Goal: Task Accomplishment & Management: Use online tool/utility

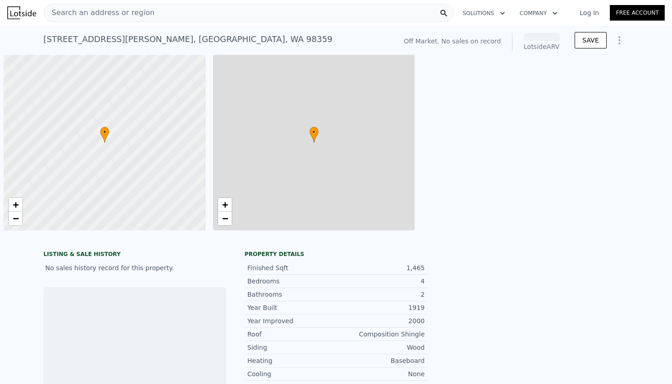
scroll to position [0, 4]
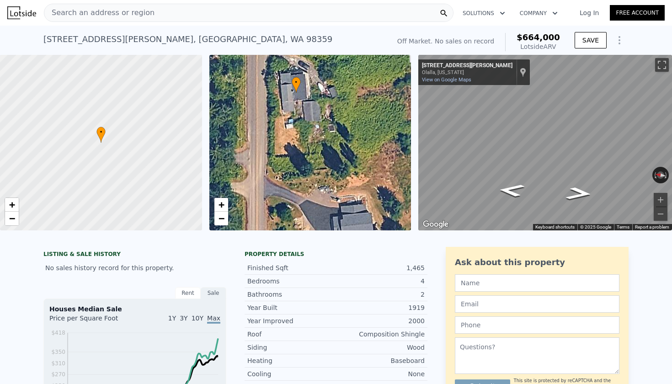
drag, startPoint x: 299, startPoint y: 163, endPoint x: 285, endPoint y: 113, distance: 51.8
click at [285, 113] on div "• + −" at bounding box center [310, 142] width 202 height 175
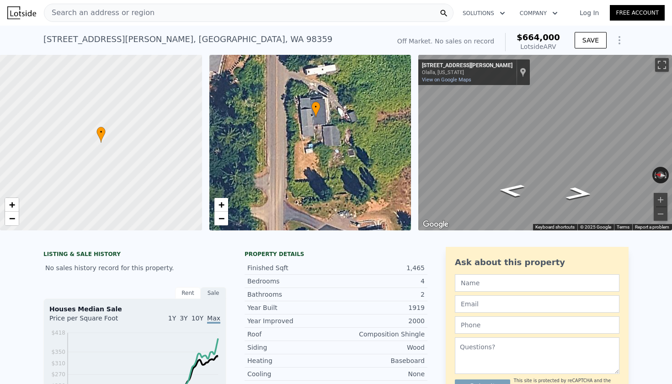
drag, startPoint x: 304, startPoint y: 153, endPoint x: 324, endPoint y: 178, distance: 31.5
click at [324, 178] on div "• + −" at bounding box center [310, 142] width 202 height 175
click at [9, 205] on span "+" at bounding box center [12, 204] width 6 height 11
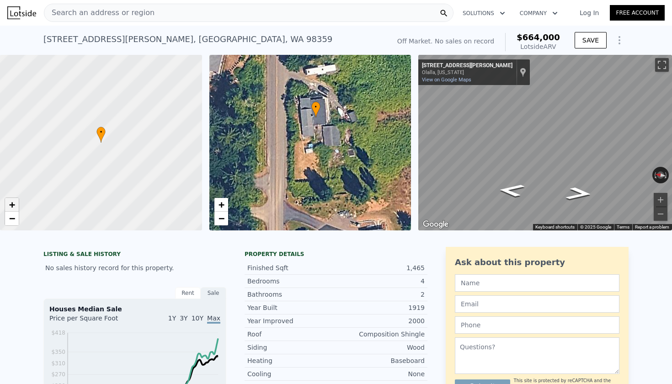
click at [9, 205] on span "+" at bounding box center [12, 204] width 6 height 11
click at [11, 204] on span "+" at bounding box center [12, 204] width 6 height 11
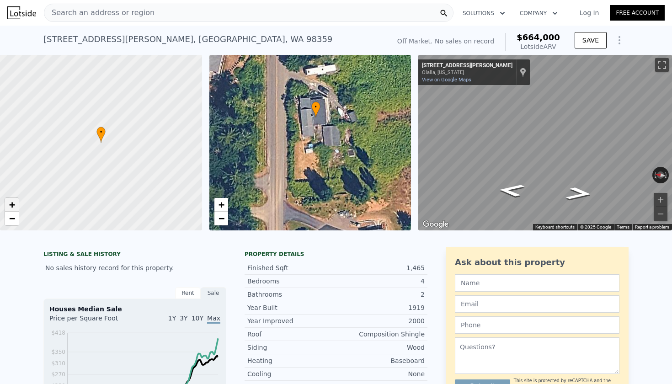
click at [11, 204] on span "+" at bounding box center [12, 204] width 6 height 11
drag, startPoint x: 74, startPoint y: 180, endPoint x: 104, endPoint y: 179, distance: 30.2
click at [104, 179] on div at bounding box center [102, 141] width 242 height 211
click at [226, 217] on link "−" at bounding box center [221, 219] width 14 height 14
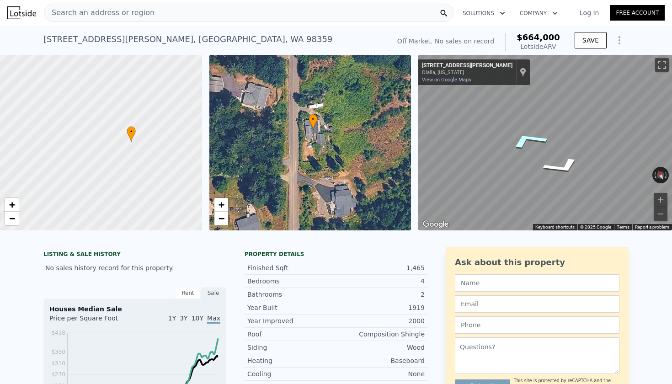
click at [532, 134] on icon "Go North, Forsman Rd SE" at bounding box center [528, 140] width 68 height 28
click at [529, 137] on icon "Go North, Forsman Rd SE" at bounding box center [528, 139] width 68 height 27
click at [513, 147] on icon "Go North, Forsman Rd SE" at bounding box center [511, 144] width 49 height 31
click at [560, 164] on icon "Go South, Forsman Rd SE" at bounding box center [568, 166] width 68 height 24
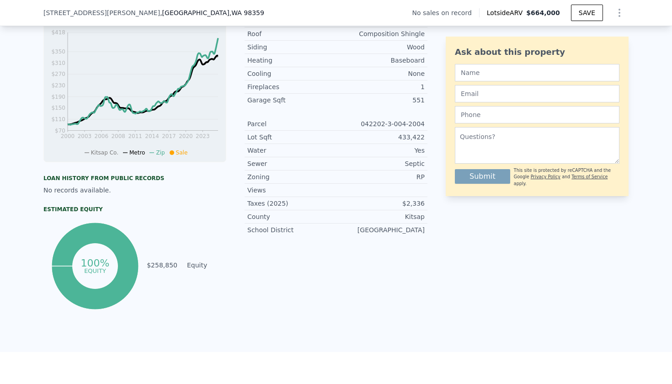
scroll to position [284, 0]
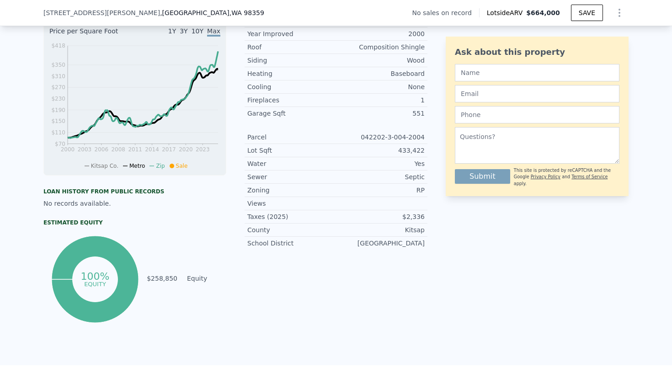
click at [375, 135] on div "042202-3-004-2004" at bounding box center [380, 137] width 89 height 9
click at [401, 137] on div "042202-3-004-2004" at bounding box center [380, 137] width 89 height 9
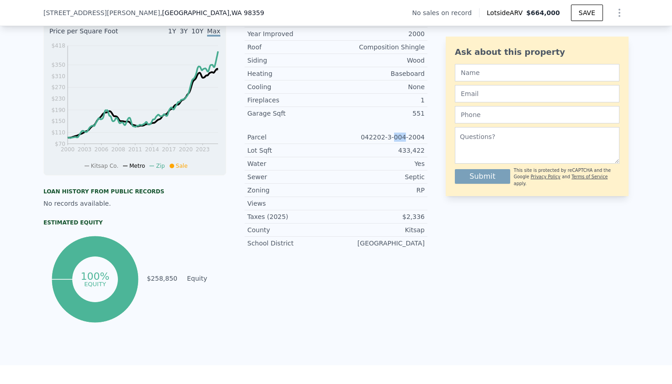
click at [401, 137] on div "042202-3-004-2004" at bounding box center [380, 137] width 89 height 9
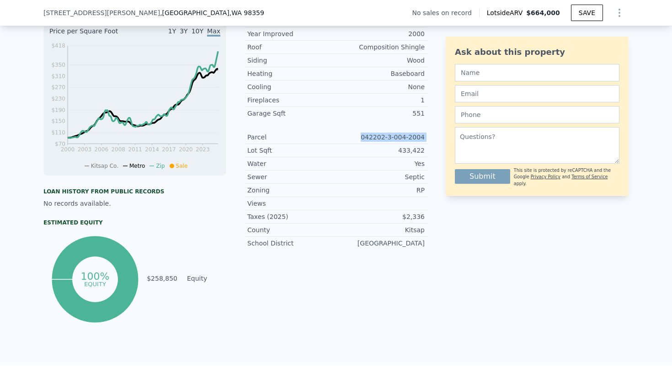
copy div "042202-3-004-2004"
click at [424, 196] on div "Zoning RP" at bounding box center [336, 190] width 183 height 13
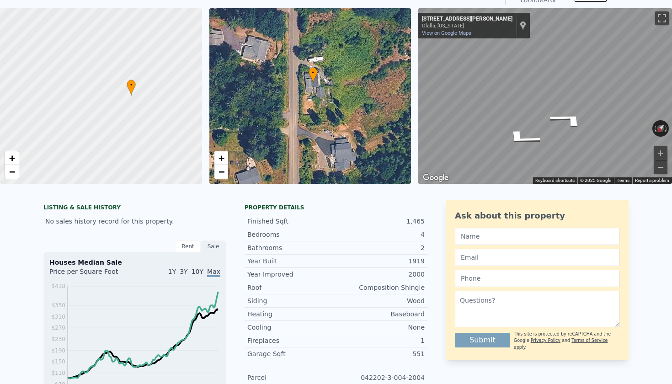
scroll to position [30, 0]
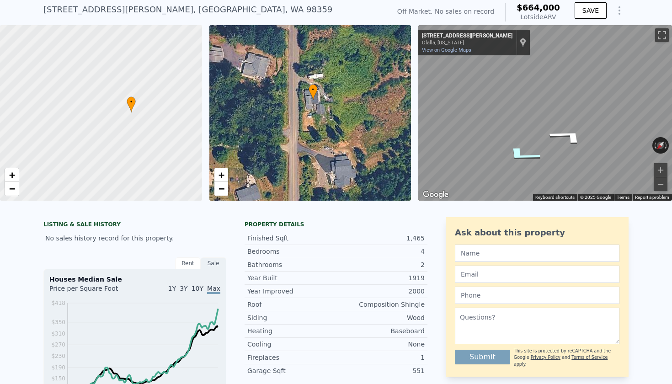
click at [514, 150] on icon "Go North, Forsman Rd SE" at bounding box center [522, 155] width 68 height 24
click at [566, 149] on icon "Go South, Forsman Rd SE" at bounding box center [569, 151] width 68 height 22
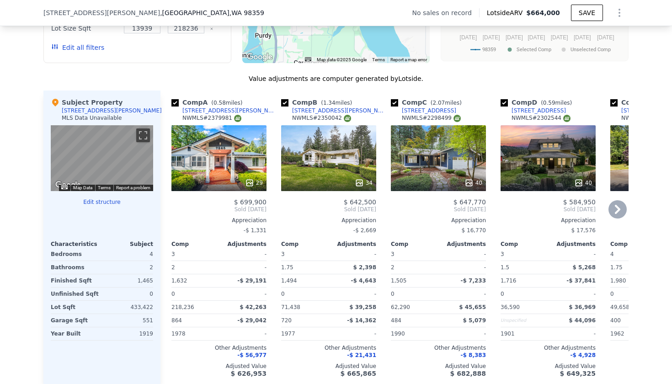
scroll to position [823, 0]
click at [616, 212] on icon at bounding box center [617, 208] width 5 height 9
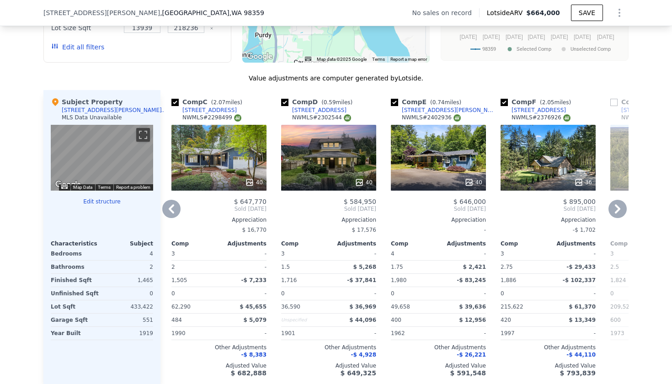
click at [618, 208] on icon at bounding box center [617, 208] width 5 height 9
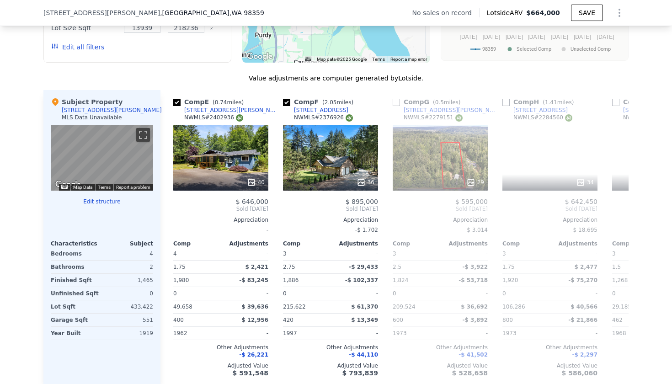
scroll to position [0, 439]
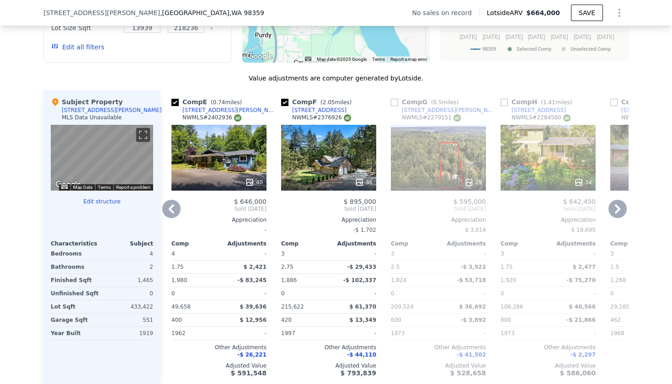
click at [166, 207] on icon at bounding box center [171, 209] width 18 height 18
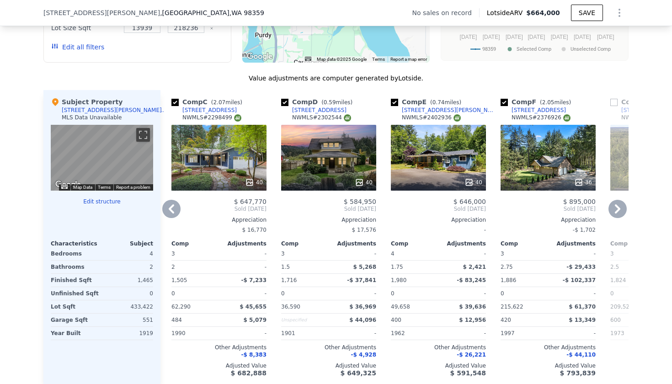
click at [167, 208] on icon at bounding box center [171, 209] width 18 height 18
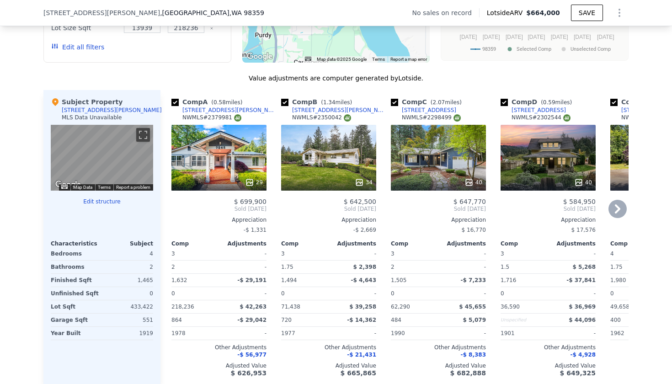
click at [207, 160] on div "29" at bounding box center [218, 158] width 95 height 66
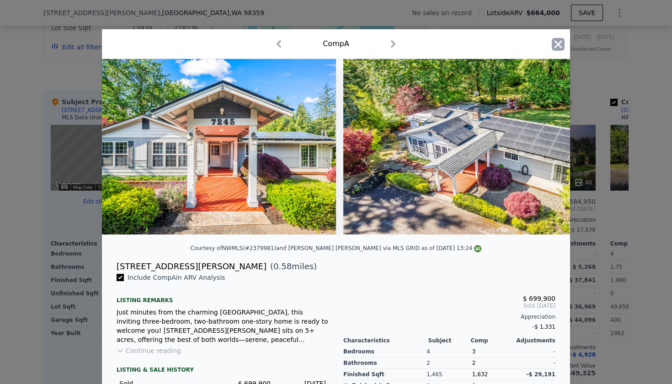
click at [558, 44] on icon "button" at bounding box center [558, 44] width 8 height 8
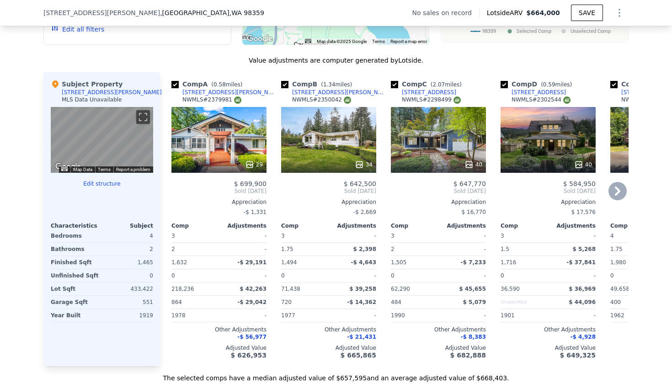
scroll to position [838, 0]
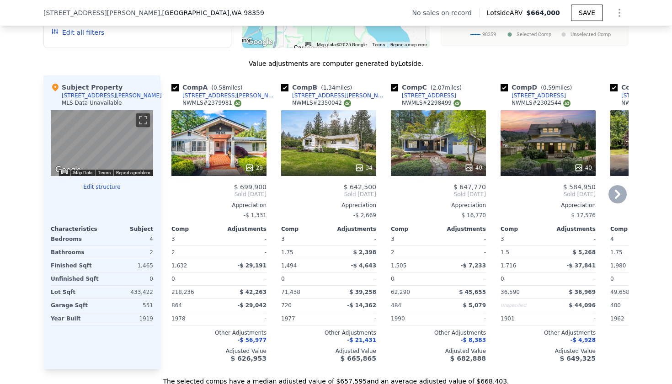
click at [615, 190] on icon at bounding box center [617, 194] width 18 height 18
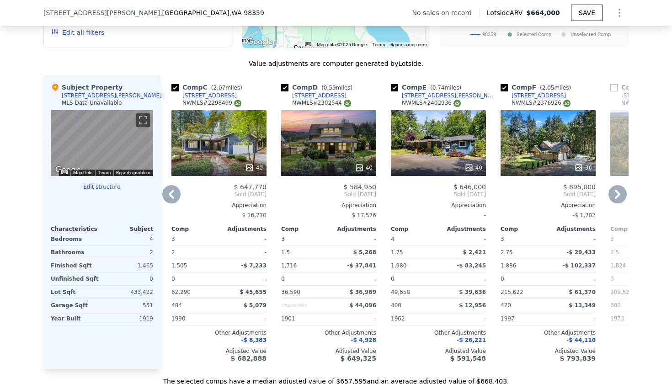
click at [324, 152] on div "40" at bounding box center [328, 143] width 95 height 66
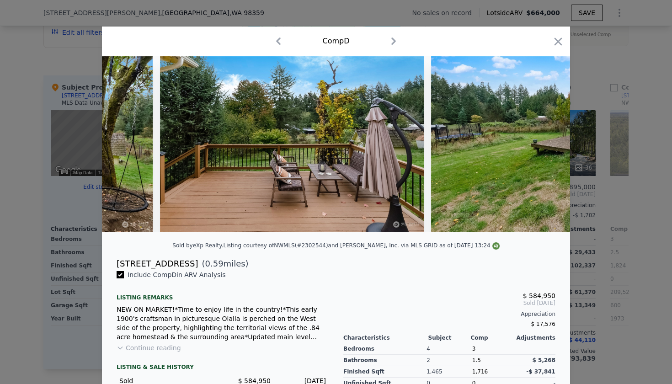
scroll to position [0, 7770]
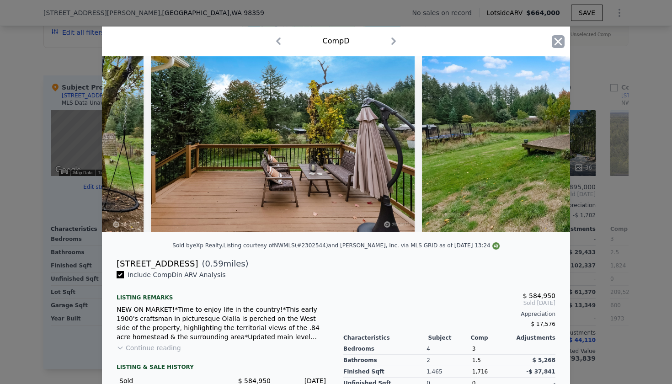
click at [554, 40] on icon "button" at bounding box center [558, 41] width 13 height 13
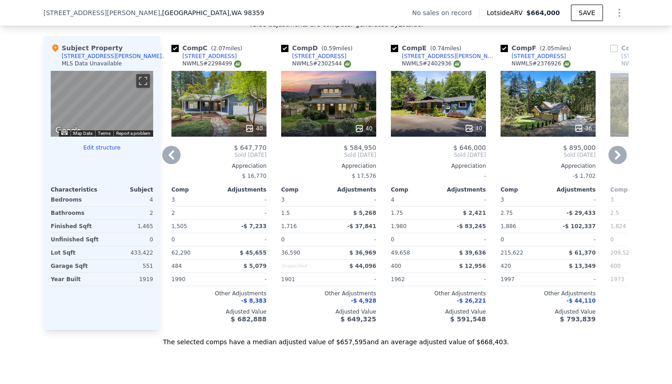
scroll to position [878, 0]
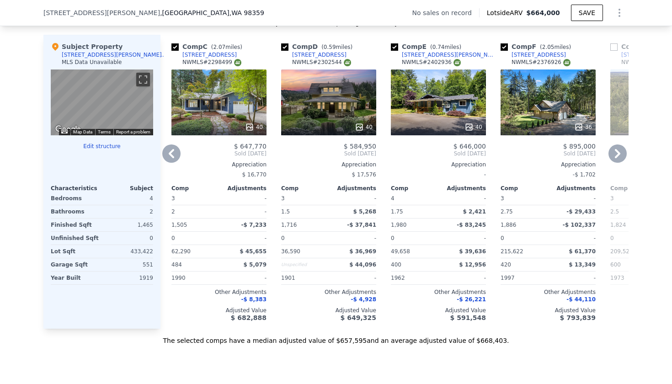
click at [617, 155] on icon at bounding box center [617, 153] width 18 height 18
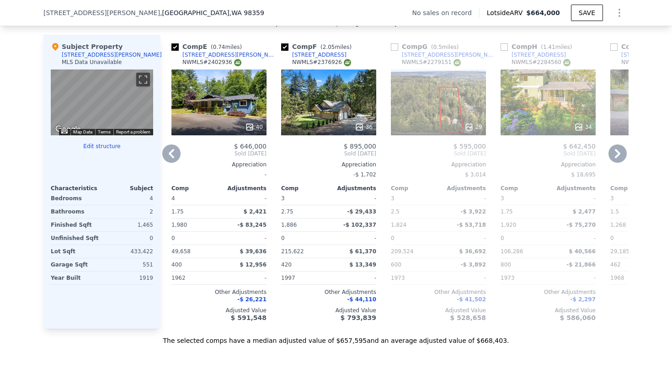
click at [169, 152] on icon at bounding box center [171, 153] width 18 height 18
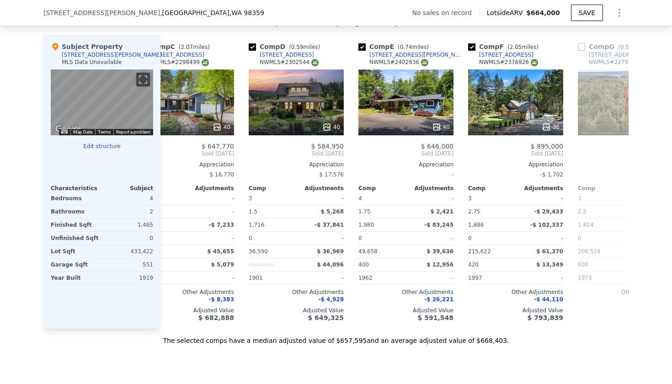
scroll to position [0, 219]
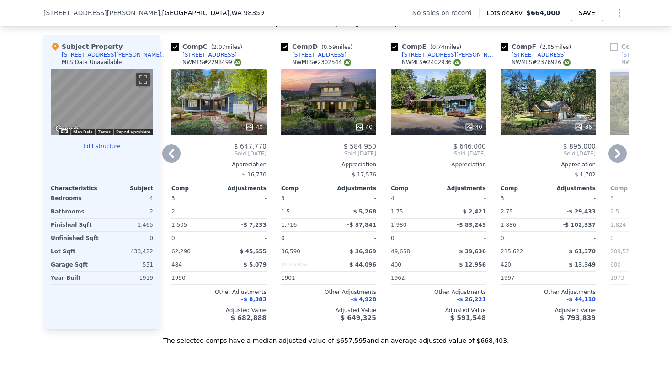
click at [167, 158] on icon at bounding box center [171, 153] width 18 height 18
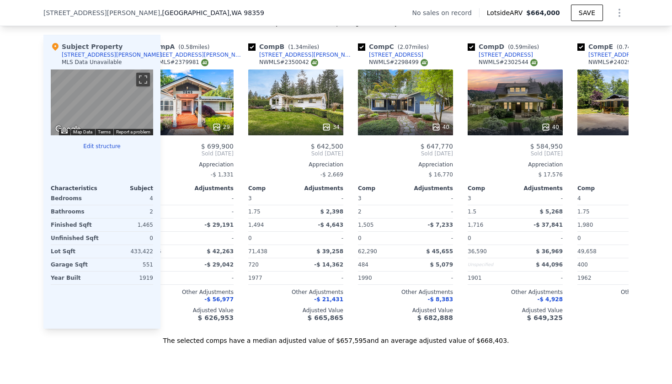
scroll to position [0, 0]
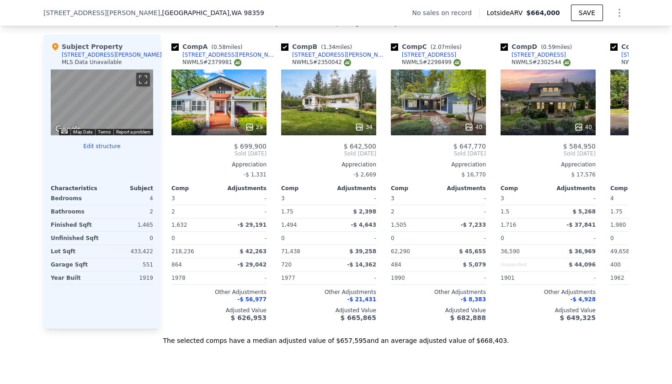
click at [167, 158] on div "Comp A ( 0.58 miles) 7245 SE Nelson Rd NWMLS # 2379981 29 $ 699,900 Sold Jul 20…" at bounding box center [215, 182] width 110 height 294
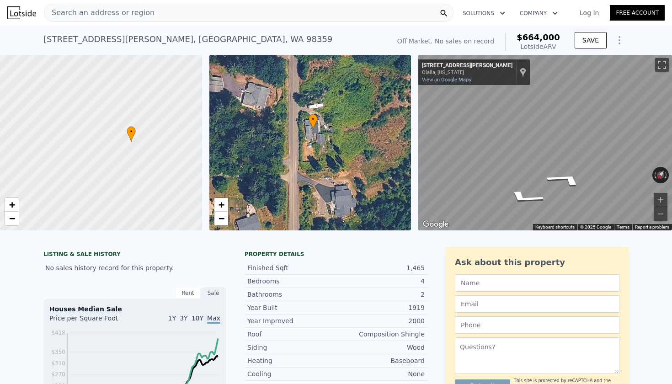
click at [86, 39] on div "13639 Forsman Rd SE , Kitsap County , WA 98359" at bounding box center [187, 39] width 289 height 13
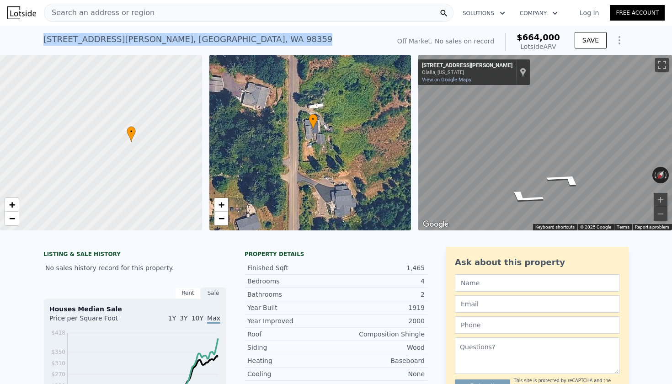
click at [86, 39] on div "13639 Forsman Rd SE , Kitsap County , WA 98359" at bounding box center [187, 39] width 289 height 13
copy div "13639 Forsman Rd SE , Kitsap County , WA 98359 No sales on record (~ARV $664k )"
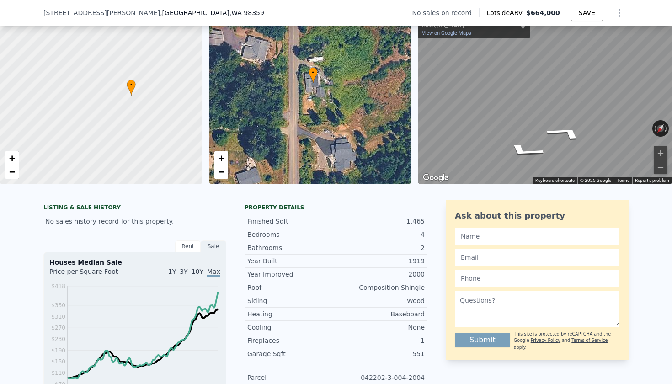
scroll to position [87, 0]
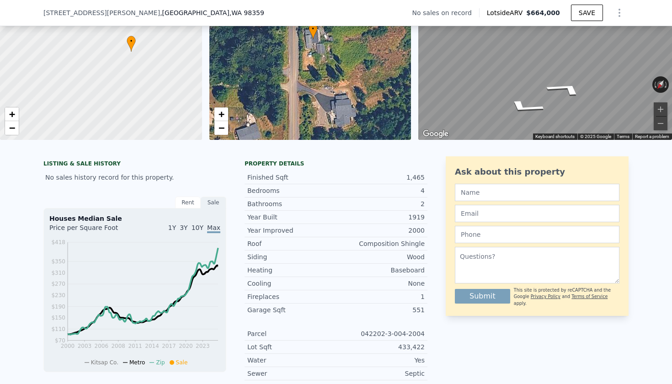
click at [425, 222] on div "Year Built 1919" at bounding box center [336, 217] width 183 height 13
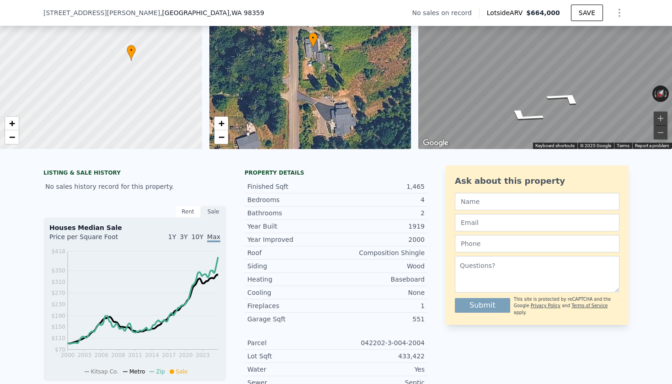
scroll to position [15, 0]
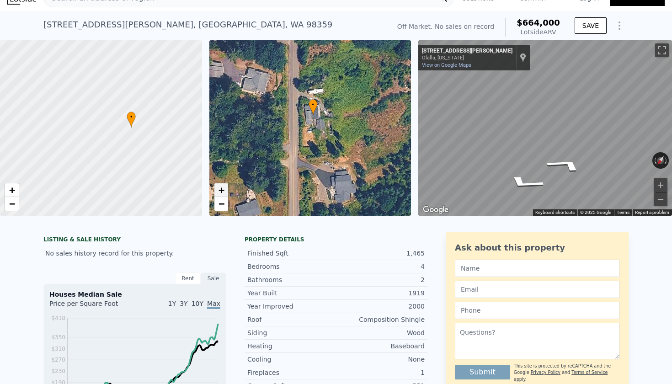
click at [223, 190] on span "+" at bounding box center [221, 189] width 6 height 11
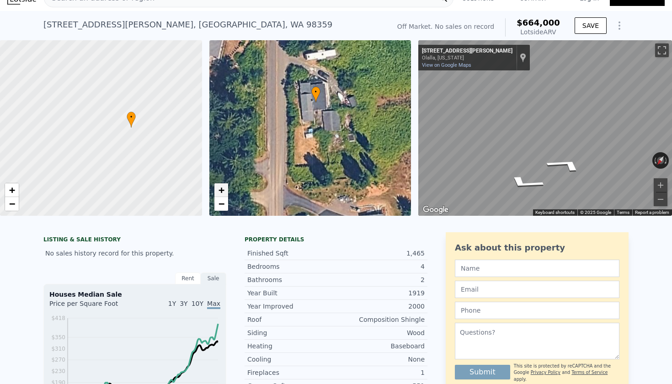
click at [223, 190] on span "+" at bounding box center [221, 189] width 6 height 11
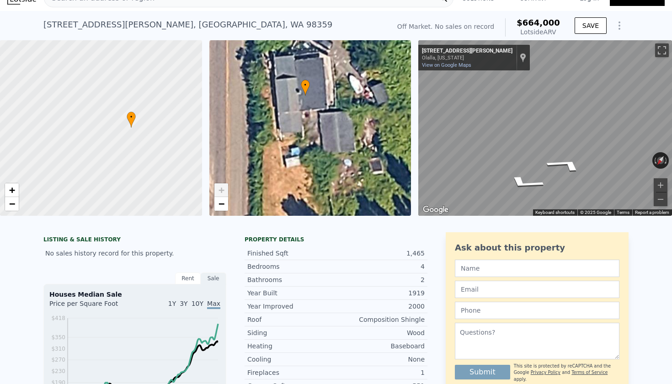
drag, startPoint x: 312, startPoint y: 139, endPoint x: 294, endPoint y: 168, distance: 34.5
click at [294, 168] on div "• + −" at bounding box center [310, 127] width 202 height 175
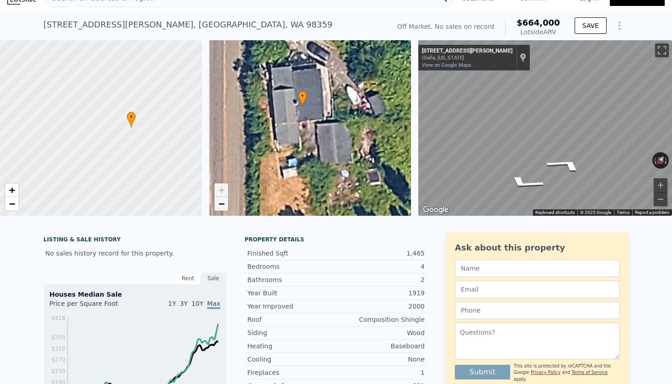
click at [224, 202] on span "−" at bounding box center [221, 203] width 6 height 11
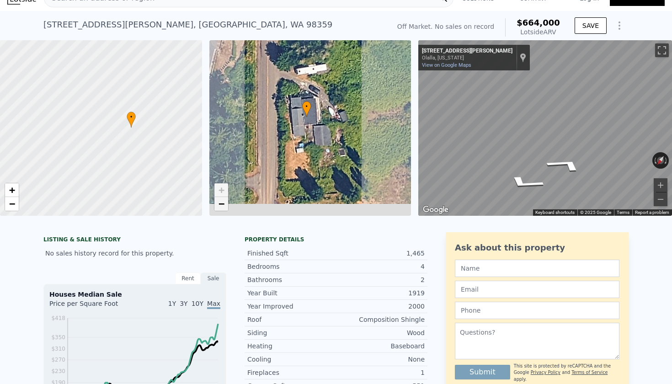
click at [224, 202] on span "−" at bounding box center [221, 203] width 6 height 11
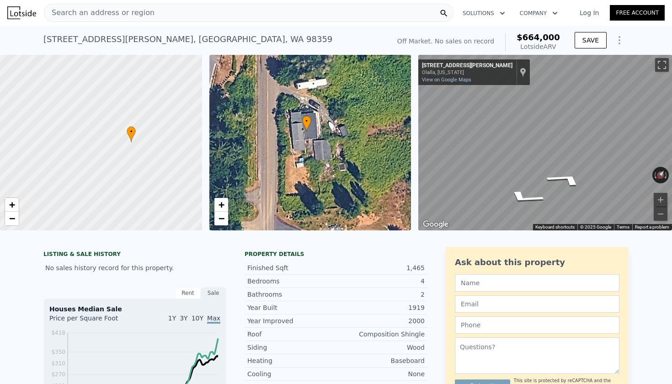
scroll to position [0, 0]
click at [220, 218] on span "−" at bounding box center [221, 218] width 6 height 11
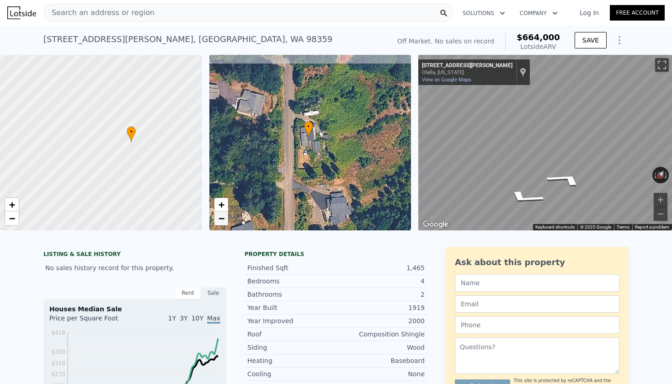
click at [220, 218] on span "−" at bounding box center [221, 218] width 6 height 11
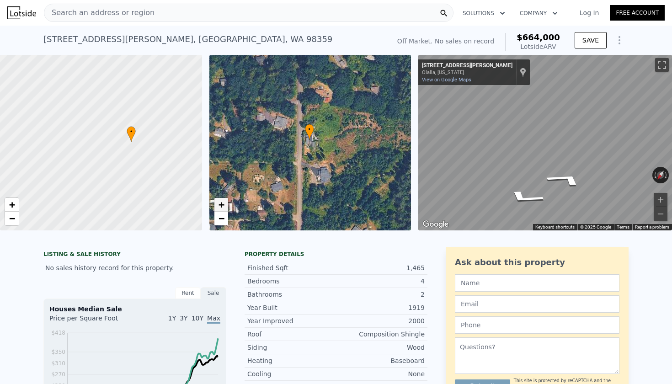
click at [218, 210] on span "+" at bounding box center [221, 204] width 6 height 11
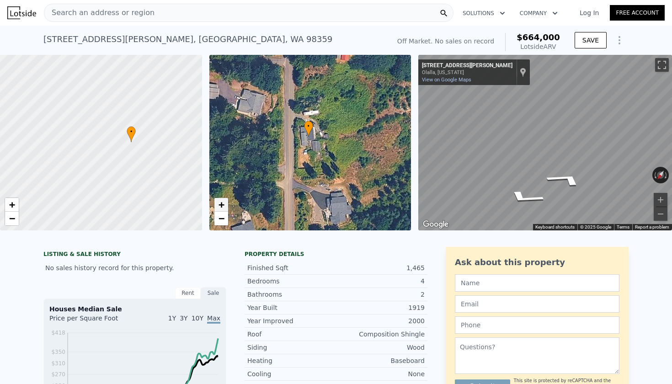
click at [224, 209] on link "+" at bounding box center [221, 205] width 14 height 14
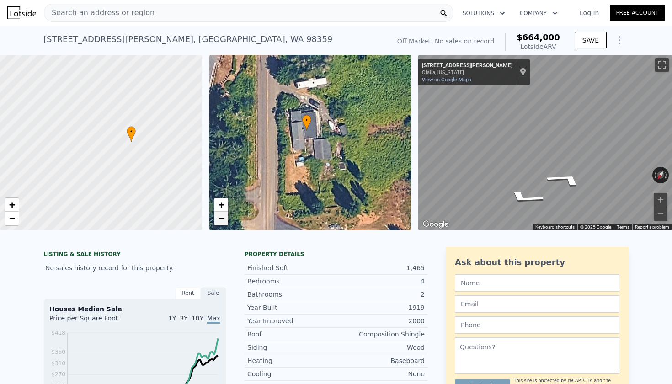
click at [218, 221] on span "−" at bounding box center [221, 218] width 6 height 11
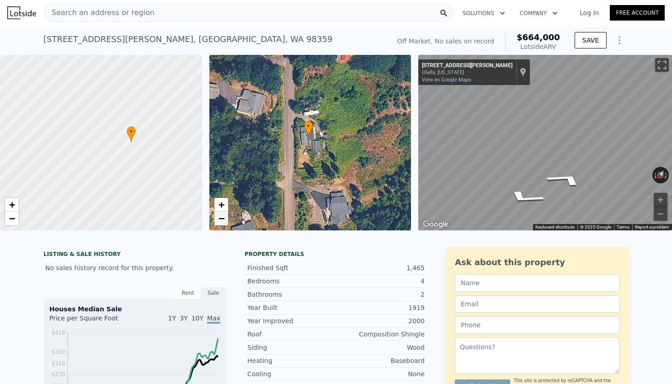
click at [218, 221] on span "−" at bounding box center [221, 218] width 6 height 11
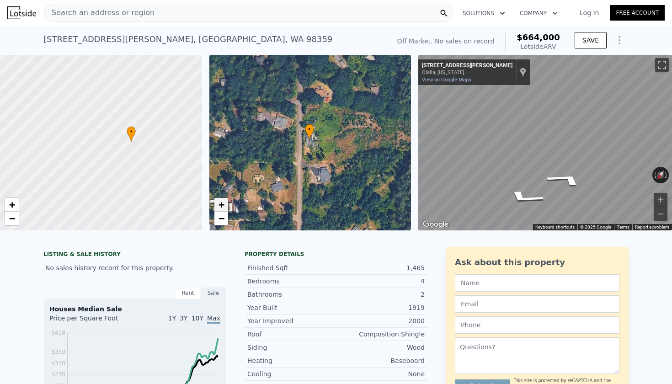
click at [218, 209] on link "+" at bounding box center [221, 205] width 14 height 14
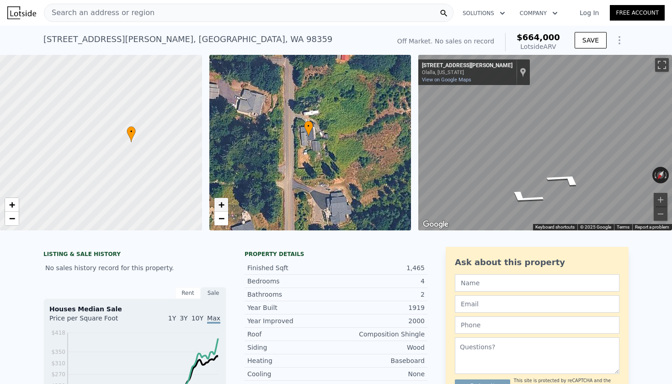
click at [218, 209] on link "+" at bounding box center [221, 205] width 14 height 14
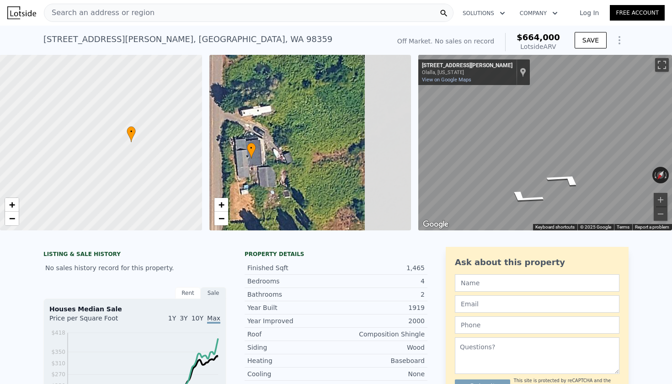
drag, startPoint x: 329, startPoint y: 189, endPoint x: 274, endPoint y: 217, distance: 61.9
click at [274, 217] on div "• + −" at bounding box center [310, 142] width 202 height 175
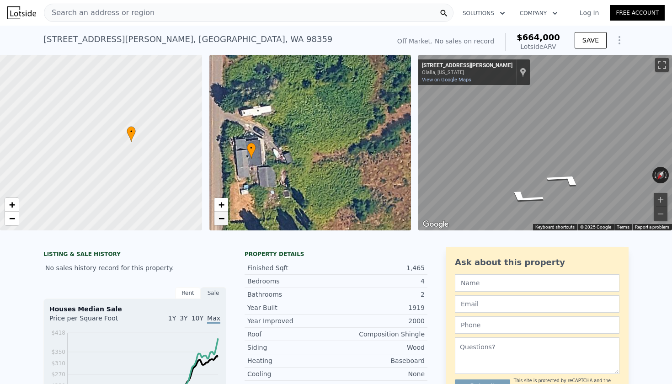
click at [223, 217] on span "−" at bounding box center [221, 218] width 6 height 11
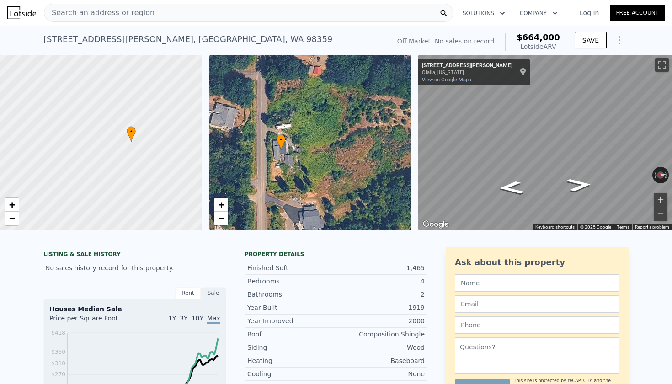
click at [659, 196] on button "Zoom in" at bounding box center [661, 200] width 14 height 14
click at [660, 197] on button "Zoom in" at bounding box center [661, 200] width 14 height 14
click at [660, 63] on button "Toggle fullscreen view" at bounding box center [662, 65] width 14 height 14
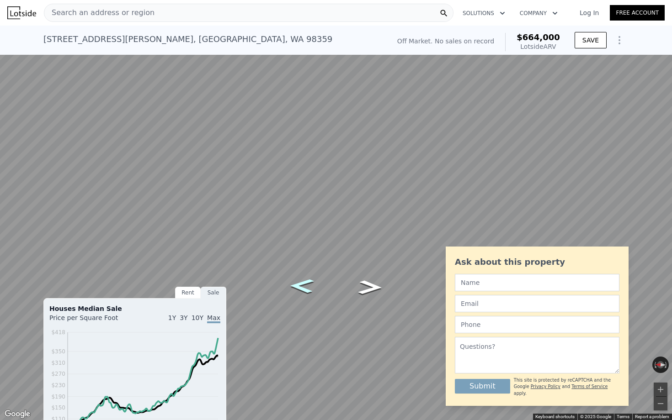
click at [303, 290] on icon "Go North, Forsman Rd SE" at bounding box center [302, 286] width 44 height 21
click at [376, 297] on icon "Go South, Forsman Rd SE" at bounding box center [367, 296] width 60 height 23
click at [659, 16] on button "Toggle fullscreen view" at bounding box center [662, 10] width 14 height 14
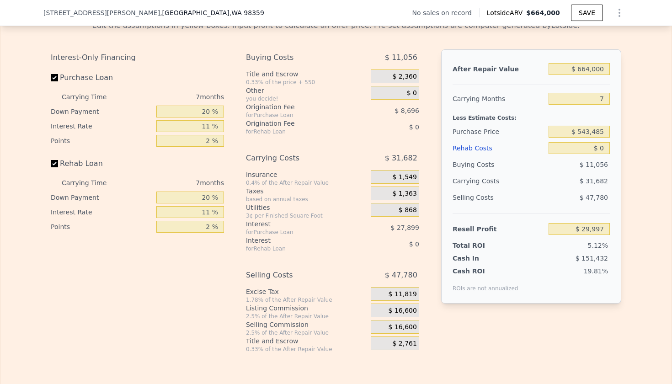
scroll to position [1330, 0]
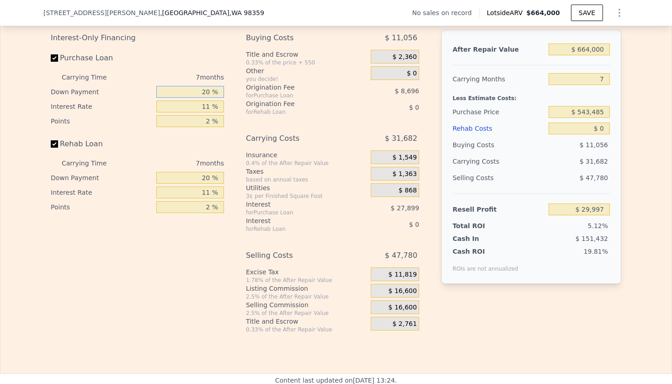
click at [202, 92] on input "20 %" at bounding box center [190, 92] width 68 height 12
type input "1 %"
type input "$ 21,310"
type input "19 %"
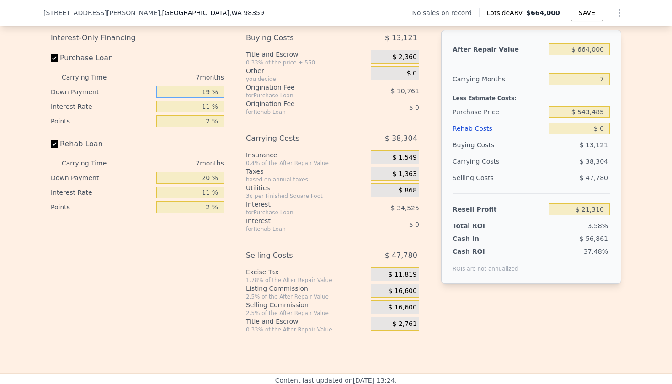
type input "$ 29,546"
type input "1 %"
type input "$ 21,310"
type input "10 %"
type input "$ 25,424"
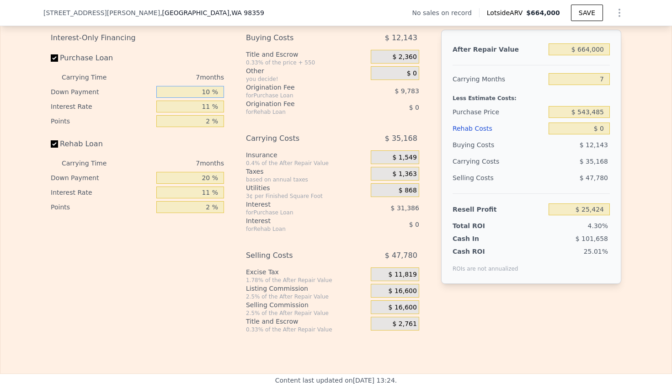
type input "10 %"
click at [194, 105] on input "11 %" at bounding box center [190, 107] width 68 height 12
type input "1 %"
type input "$ 53,956"
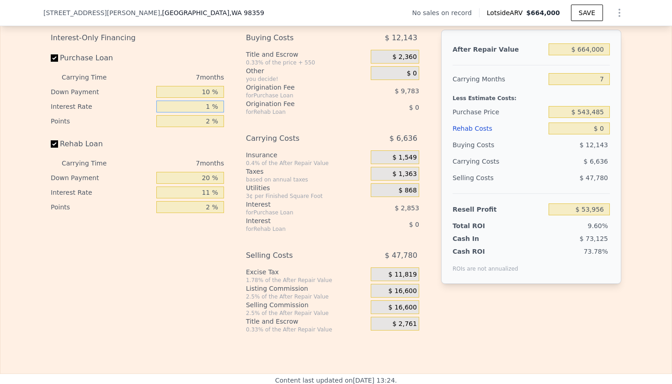
type input "10 %"
type input "$ 28,280"
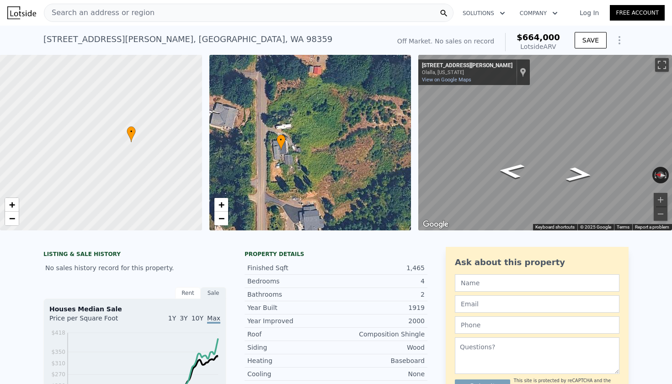
scroll to position [0, 0]
type input "10 %"
click at [222, 206] on span "+" at bounding box center [221, 204] width 6 height 11
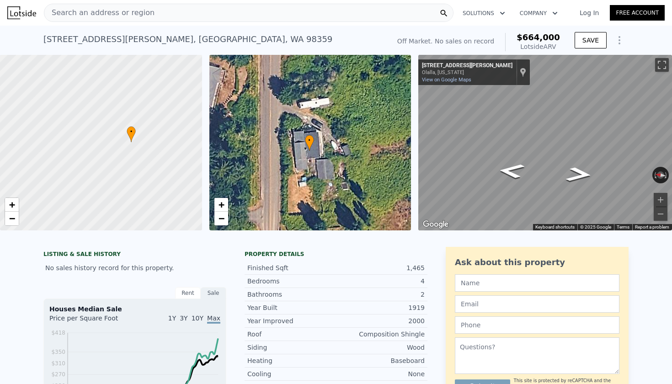
drag, startPoint x: 298, startPoint y: 156, endPoint x: 356, endPoint y: 149, distance: 58.0
click at [356, 149] on div "• + −" at bounding box center [310, 142] width 202 height 175
click at [225, 217] on link "−" at bounding box center [221, 219] width 14 height 14
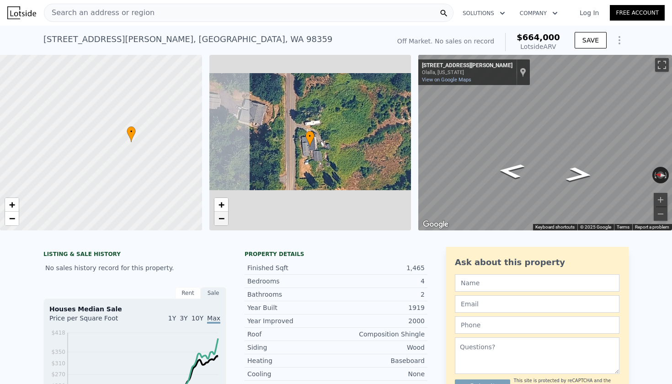
click at [225, 217] on link "−" at bounding box center [221, 219] width 14 height 14
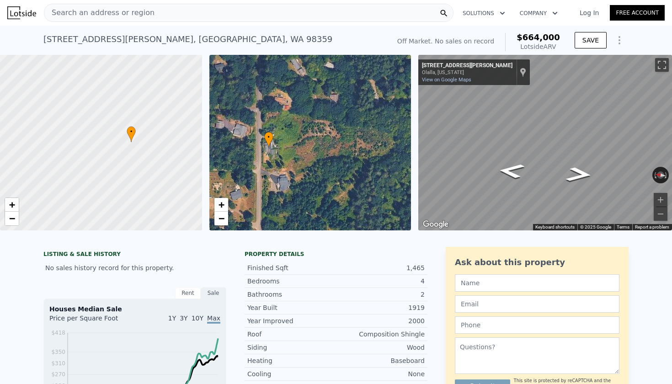
drag, startPoint x: 330, startPoint y: 167, endPoint x: 278, endPoint y: 174, distance: 51.6
click at [278, 174] on div "• + −" at bounding box center [310, 142] width 202 height 175
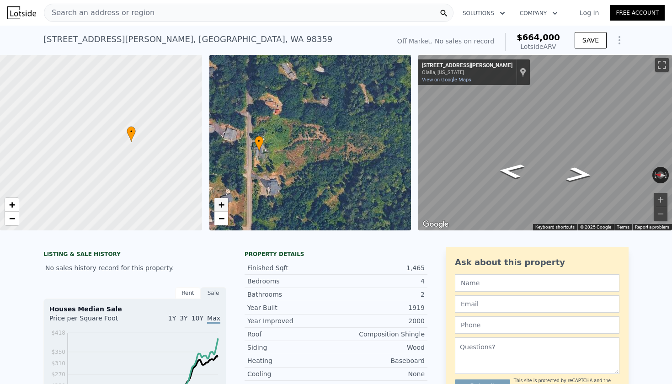
click at [225, 205] on link "+" at bounding box center [221, 205] width 14 height 14
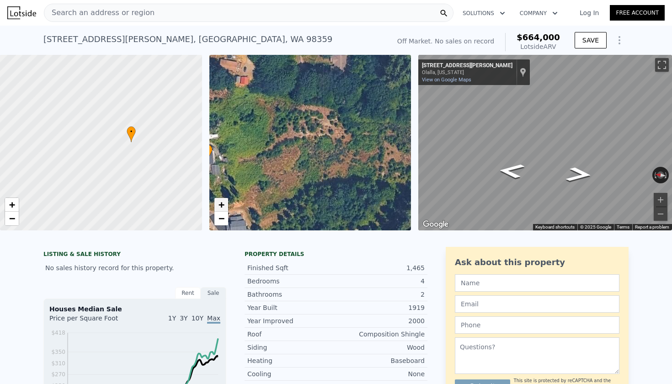
click at [225, 205] on link "+" at bounding box center [221, 205] width 14 height 14
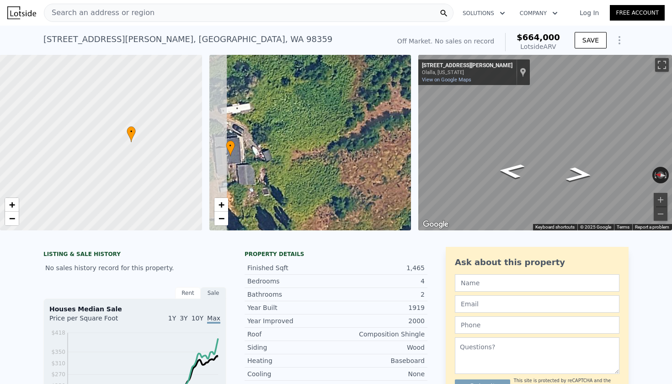
click at [439, 131] on div "• + − • + − ← Move left → Move right ↑ Move up ↓ Move down + Zoom in - Zoom out…" at bounding box center [336, 142] width 672 height 175
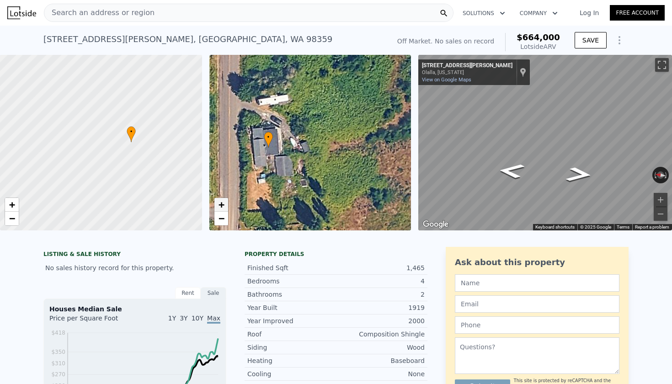
click at [223, 203] on span "+" at bounding box center [221, 204] width 6 height 11
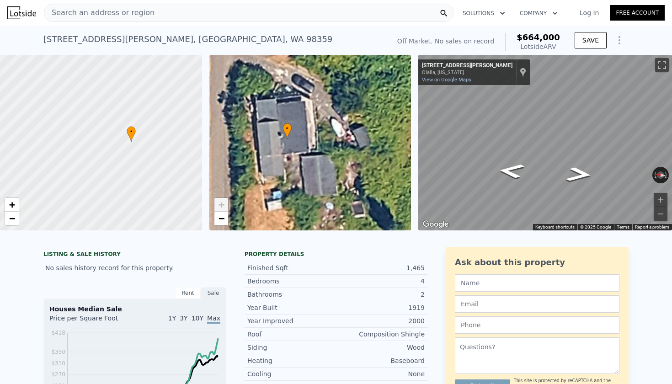
drag, startPoint x: 273, startPoint y: 181, endPoint x: 322, endPoint y: 168, distance: 50.2
click at [322, 168] on div "• + −" at bounding box center [310, 142] width 202 height 175
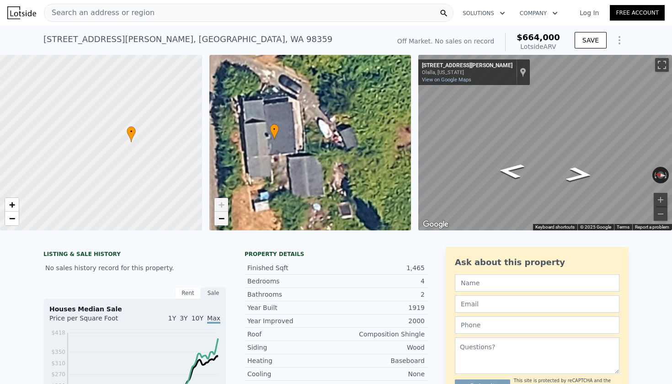
click at [223, 217] on span "−" at bounding box center [221, 218] width 6 height 11
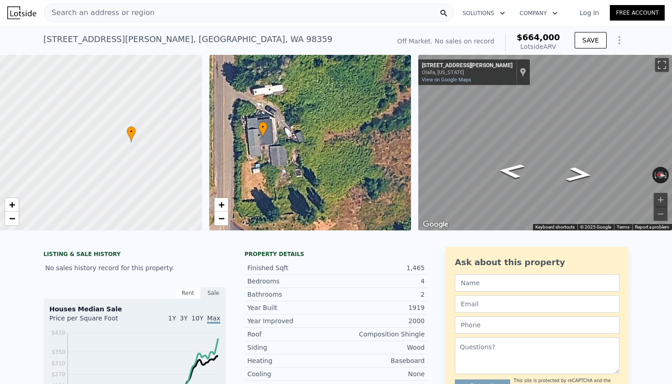
drag, startPoint x: 307, startPoint y: 172, endPoint x: 277, endPoint y: 168, distance: 29.9
click at [277, 168] on div "• + −" at bounding box center [310, 142] width 202 height 175
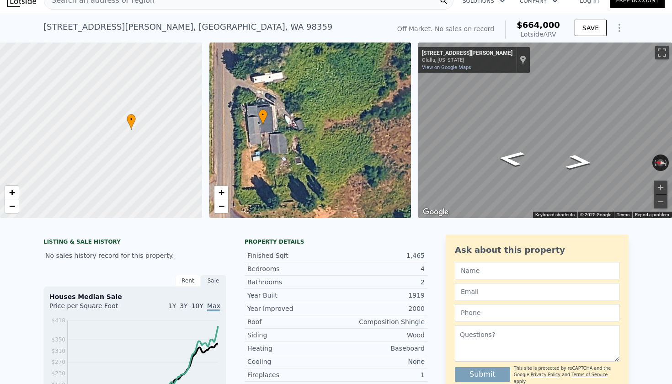
scroll to position [13, 0]
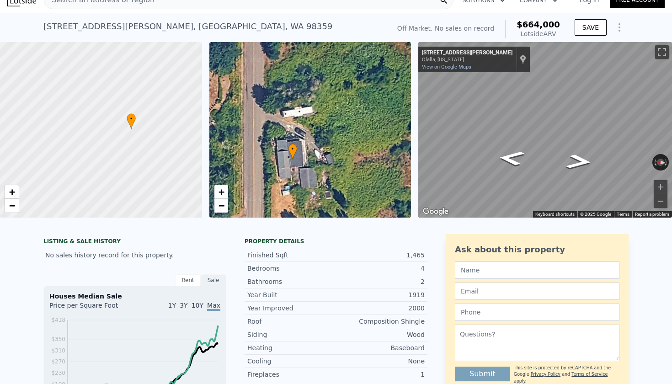
type input "$ 29,997"
drag, startPoint x: 255, startPoint y: 94, endPoint x: 284, endPoint y: 130, distance: 46.1
click at [284, 130] on div "• + −" at bounding box center [310, 129] width 202 height 175
click at [223, 190] on span "+" at bounding box center [221, 191] width 6 height 11
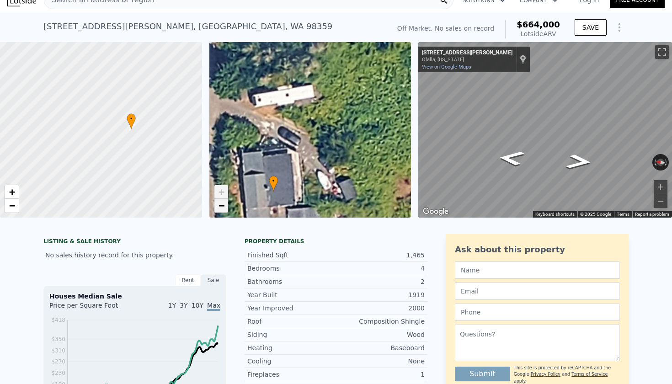
click at [219, 205] on span "−" at bounding box center [221, 205] width 6 height 11
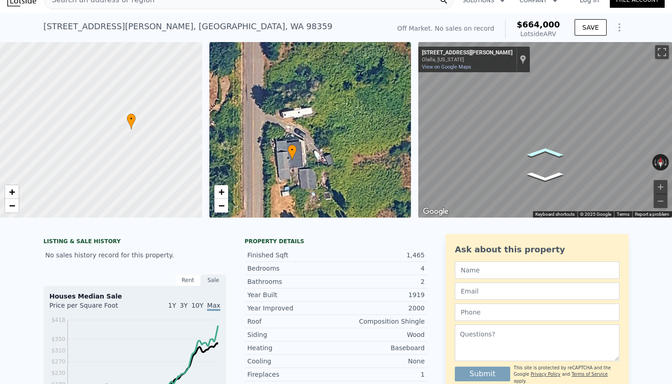
click at [546, 151] on icon "Go North, Forsman Rd SE" at bounding box center [545, 152] width 55 height 15
click at [416, 123] on div "← Move left → Move right ↑ Move up ↓ Move down + Zoom in - Zoom out 13700 Forsm…" at bounding box center [542, 129] width 254 height 175
click at [520, 155] on icon "Go North, Forsman Rd SE" at bounding box center [519, 153] width 67 height 25
click at [516, 170] on icon "Go North, Forsman Rd SE" at bounding box center [511, 169] width 53 height 21
click at [415, 137] on div "← Move left → Move right ↑ Move up ↓ Move down + Zoom in - Zoom out 13700 Forsm…" at bounding box center [542, 129] width 254 height 175
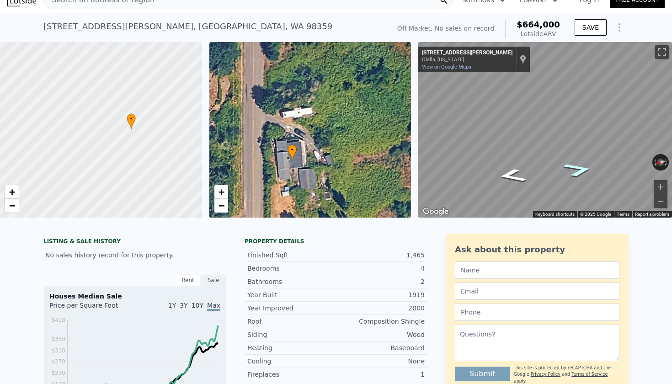
click at [580, 169] on icon "Go South, Forsman Rd SE" at bounding box center [578, 169] width 54 height 21
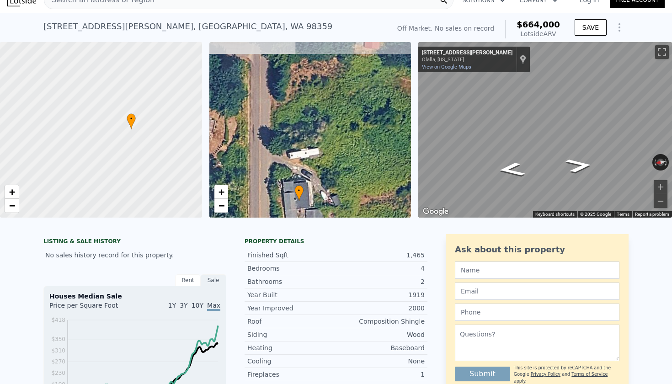
drag, startPoint x: 304, startPoint y: 112, endPoint x: 311, endPoint y: 153, distance: 41.2
click at [311, 153] on div "• + −" at bounding box center [310, 129] width 202 height 175
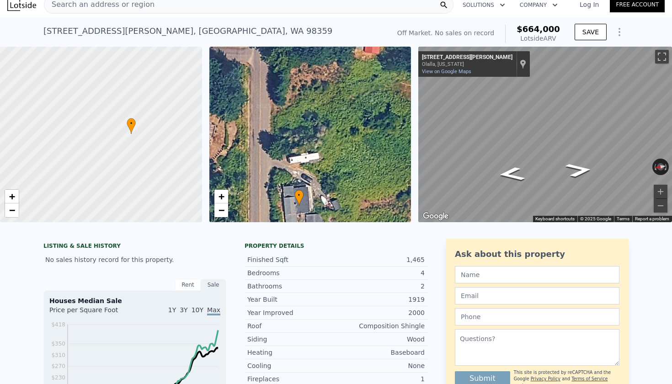
scroll to position [12, 0]
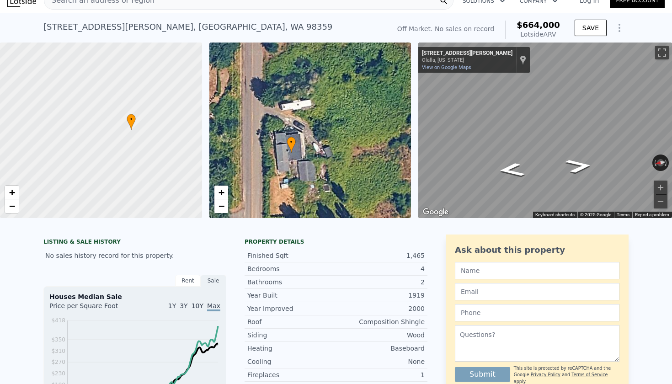
drag, startPoint x: 319, startPoint y: 163, endPoint x: 311, endPoint y: 114, distance: 50.0
click at [311, 114] on div "• + −" at bounding box center [310, 130] width 202 height 175
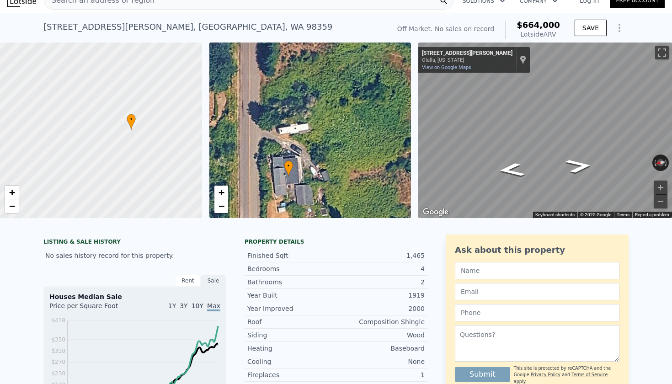
drag, startPoint x: 295, startPoint y: 138, endPoint x: 292, endPoint y: 163, distance: 24.3
click at [292, 163] on span "•" at bounding box center [288, 166] width 9 height 8
click at [221, 191] on span "+" at bounding box center [221, 191] width 6 height 11
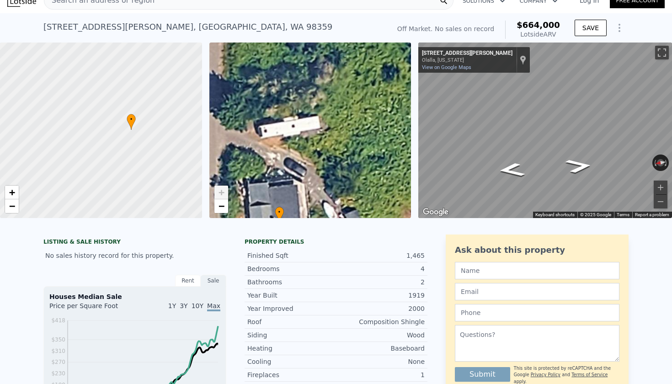
drag, startPoint x: 258, startPoint y: 163, endPoint x: 271, endPoint y: 162, distance: 13.3
click at [271, 162] on div "• + −" at bounding box center [310, 130] width 202 height 175
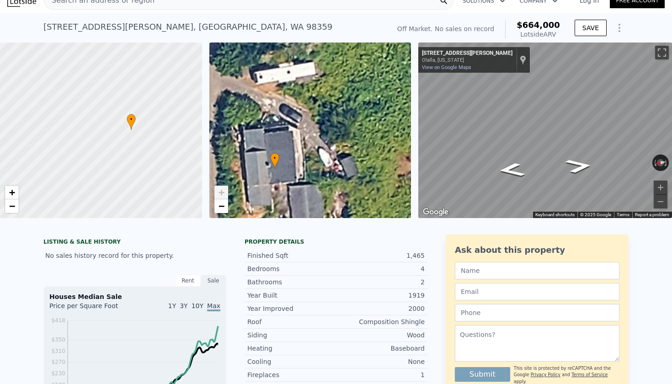
drag, startPoint x: 271, startPoint y: 162, endPoint x: 267, endPoint y: 106, distance: 56.4
click at [267, 106] on div "• + −" at bounding box center [310, 130] width 202 height 175
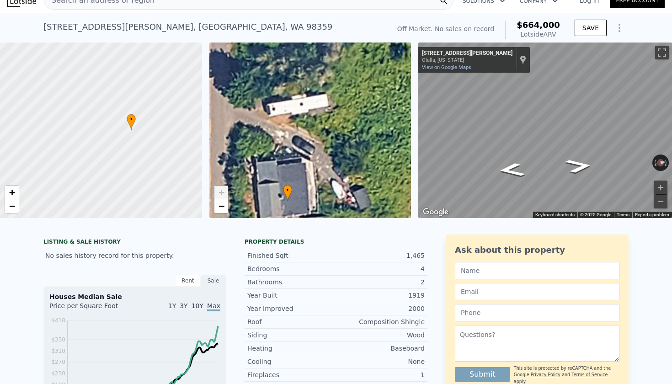
drag, startPoint x: 267, startPoint y: 144, endPoint x: 282, endPoint y: 188, distance: 47.3
click at [282, 188] on div "• + −" at bounding box center [310, 130] width 202 height 175
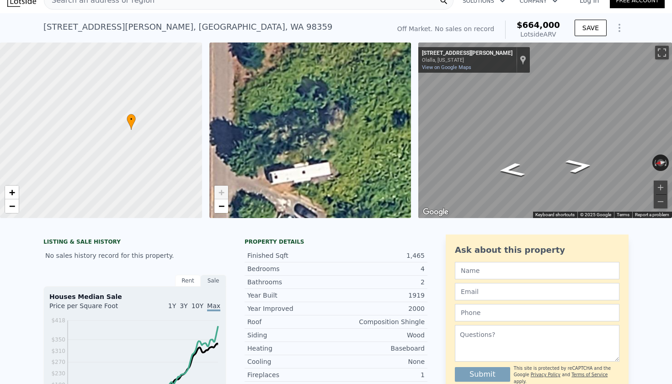
drag, startPoint x: 295, startPoint y: 136, endPoint x: 295, endPoint y: 194, distance: 58.0
click at [295, 194] on div "• + −" at bounding box center [310, 130] width 202 height 175
click at [223, 207] on span "−" at bounding box center [221, 205] width 6 height 11
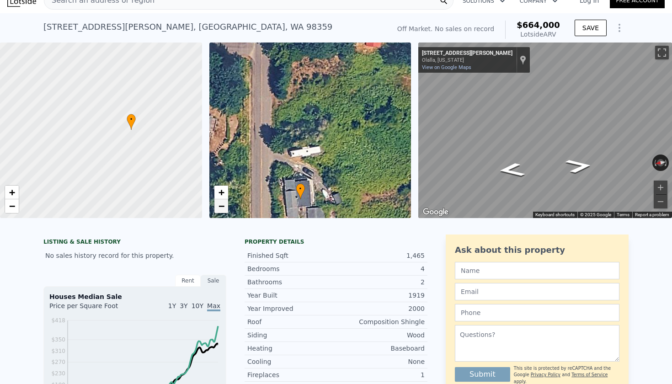
click at [223, 207] on span "−" at bounding box center [221, 205] width 6 height 11
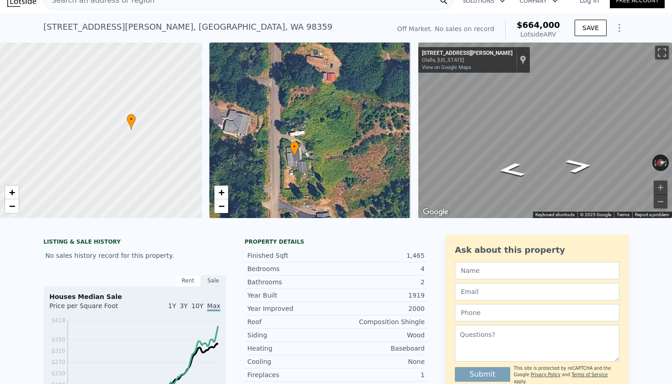
drag, startPoint x: 292, startPoint y: 157, endPoint x: 282, endPoint y: 150, distance: 13.2
click at [282, 150] on div "• + −" at bounding box center [310, 130] width 202 height 175
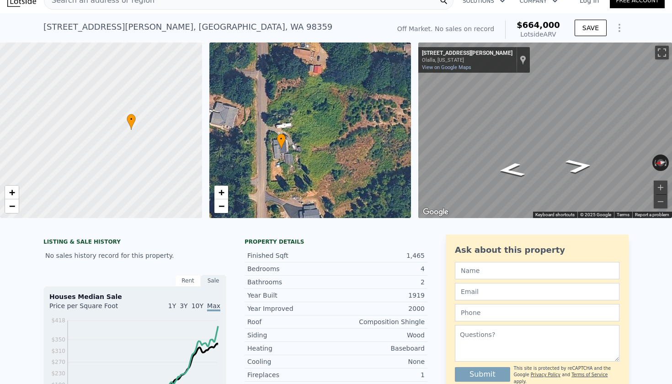
drag, startPoint x: 300, startPoint y: 180, endPoint x: 287, endPoint y: 172, distance: 15.0
click at [287, 172] on div "• + −" at bounding box center [310, 130] width 202 height 175
click at [225, 191] on link "+" at bounding box center [221, 193] width 14 height 14
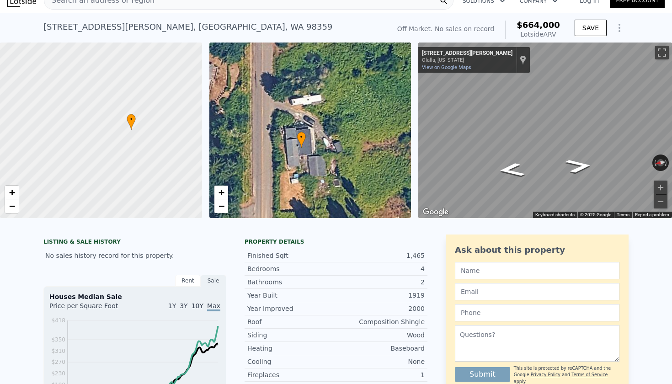
drag, startPoint x: 275, startPoint y: 157, endPoint x: 324, endPoint y: 136, distance: 53.8
click at [324, 136] on div "• + −" at bounding box center [310, 130] width 202 height 175
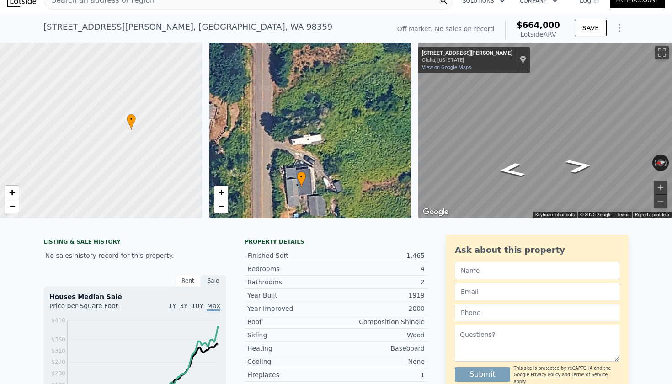
drag, startPoint x: 333, startPoint y: 113, endPoint x: 332, endPoint y: 153, distance: 40.2
click at [332, 153] on div "• + −" at bounding box center [310, 130] width 202 height 175
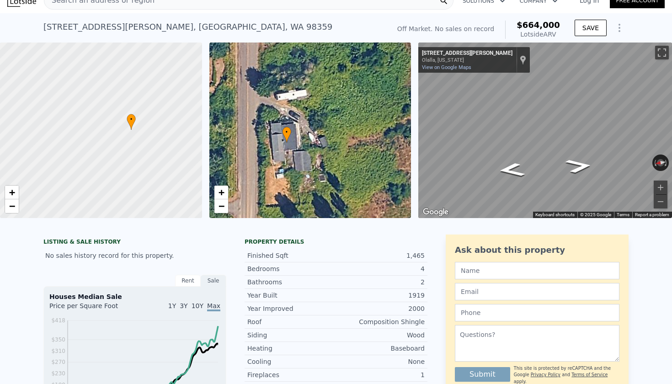
drag, startPoint x: 341, startPoint y: 138, endPoint x: 327, endPoint y: 94, distance: 47.1
click at [327, 94] on div "• + −" at bounding box center [310, 130] width 202 height 175
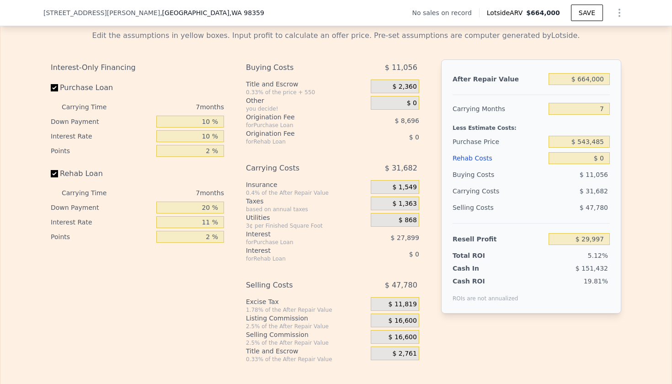
scroll to position [1303, 0]
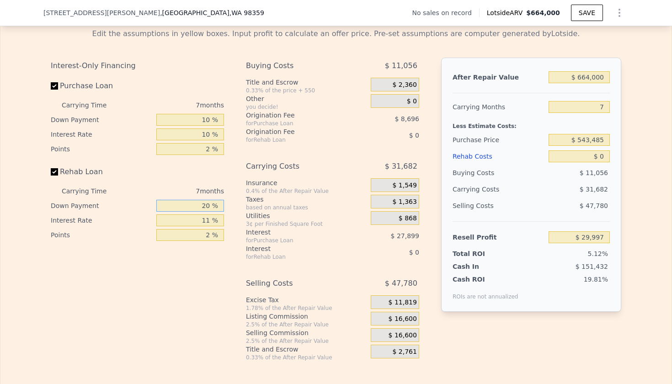
click at [192, 203] on input "20 %" at bounding box center [190, 206] width 68 height 12
type input "10 %"
click at [205, 224] on input "11 %" at bounding box center [190, 220] width 68 height 12
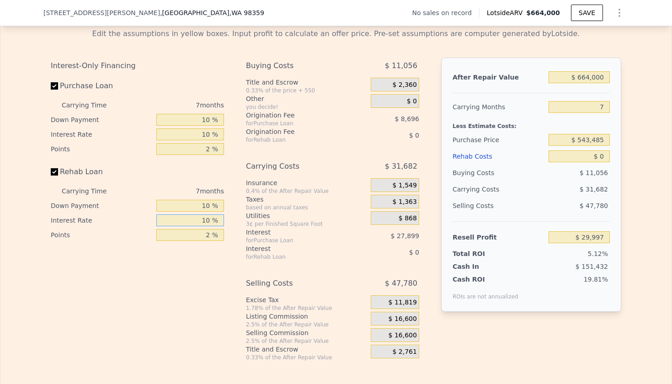
type input "10 %"
click at [204, 236] on input "2 %" at bounding box center [190, 235] width 68 height 12
type input "1.2 %"
click at [197, 149] on input "2 %" at bounding box center [190, 149] width 68 height 12
type input "12 %"
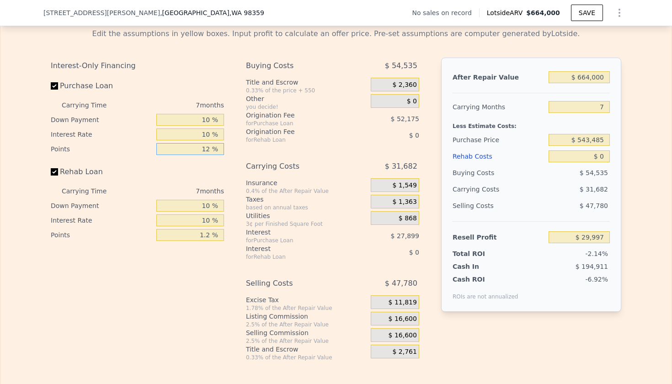
type input "-$ 13,482"
type input "1.2 %"
type input "$ 33,476"
type input "1.2 %"
click at [405, 311] on div "$ 11,819" at bounding box center [395, 303] width 48 height 16
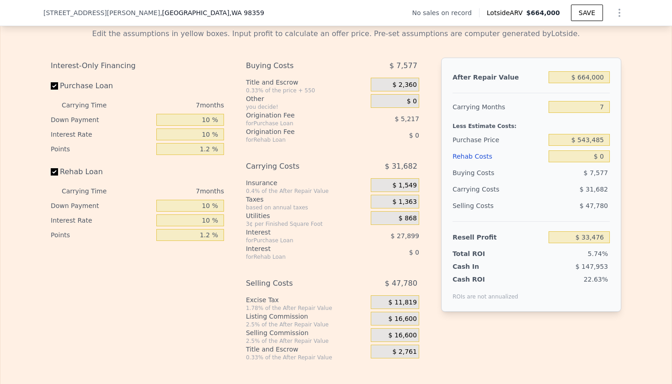
click at [407, 320] on span "$ 16,600" at bounding box center [402, 319] width 28 height 8
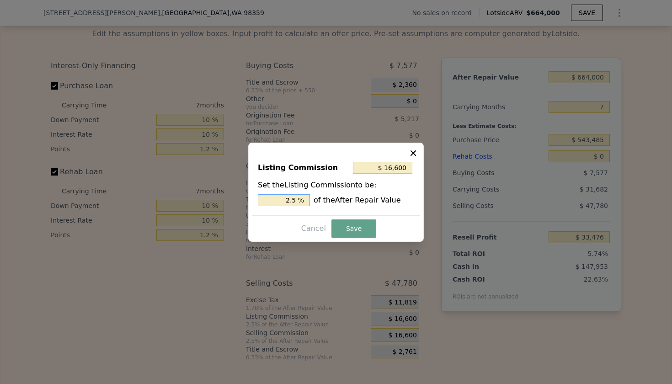
click at [282, 199] on input "2.5 %" at bounding box center [284, 200] width 52 height 12
type input "$ 6,640"
type input "1. %"
type input "$ 9,960"
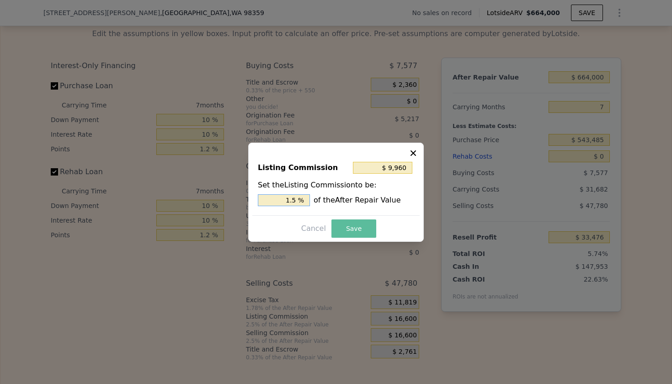
type input "1.5 %"
click at [364, 228] on button "Save" at bounding box center [353, 228] width 45 height 18
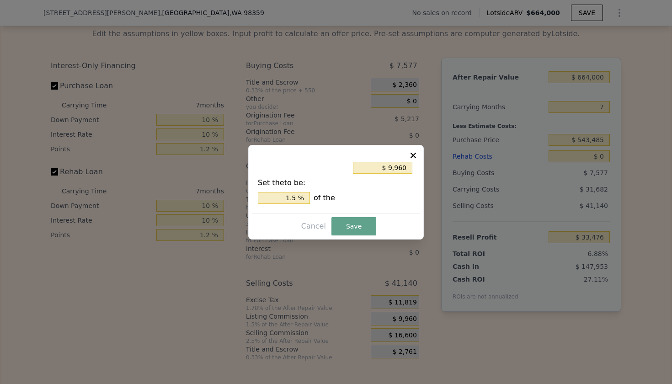
type input "$ 40,116"
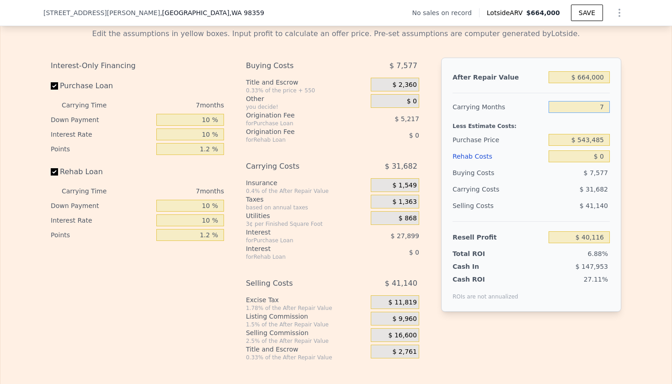
click at [601, 108] on input "7" at bounding box center [578, 107] width 61 height 12
type input "4"
type input "$ 53,694"
type input "4"
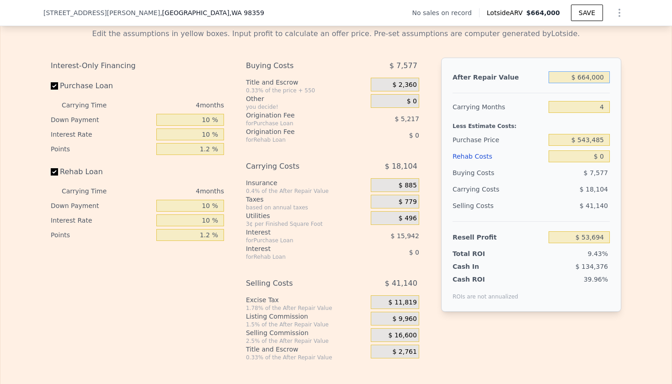
click at [590, 81] on input "$ 664,000" at bounding box center [578, 77] width 61 height 12
type input "$ 6"
type input "-$ 568,825"
type input "$ 65"
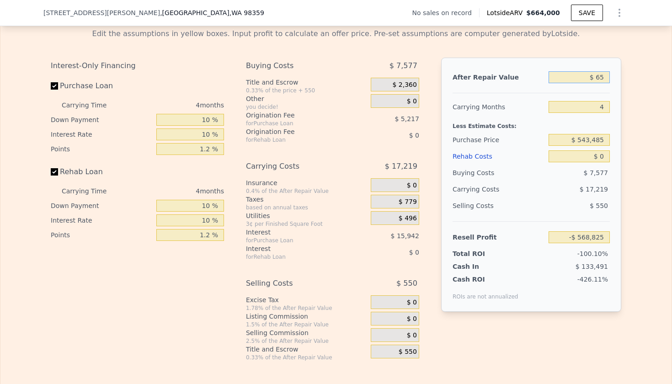
type input "-$ 568,770"
type input "$ 650"
type input "-$ 568,222"
type input "$ 6,500"
type input "-$ 562,739"
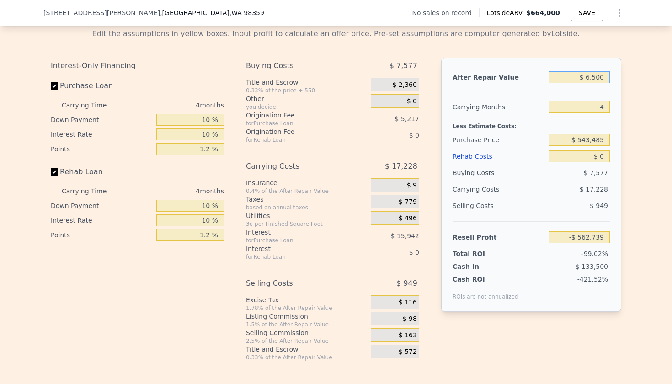
type input "$ 65,000"
type input "-$ 507,891"
type input "$ 650,000"
type input "$ 40,567"
click at [586, 140] on input "$ 543,485" at bounding box center [578, 140] width 61 height 12
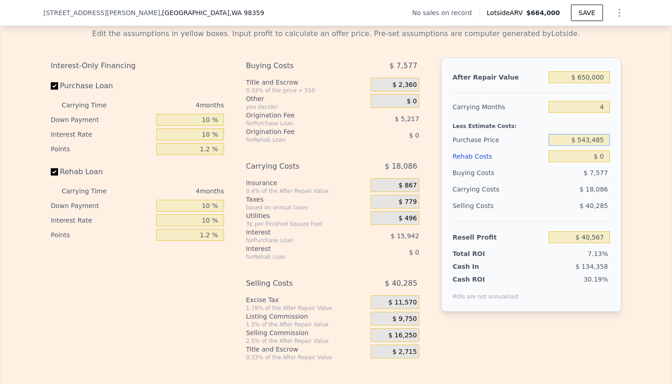
click at [586, 140] on input "$ 543,485" at bounding box center [578, 140] width 61 height 12
type input "$ 400,000"
click at [604, 154] on input "$ 0" at bounding box center [578, 156] width 61 height 12
type input "$ 190,119"
click at [604, 154] on input "$ 0" at bounding box center [578, 156] width 61 height 12
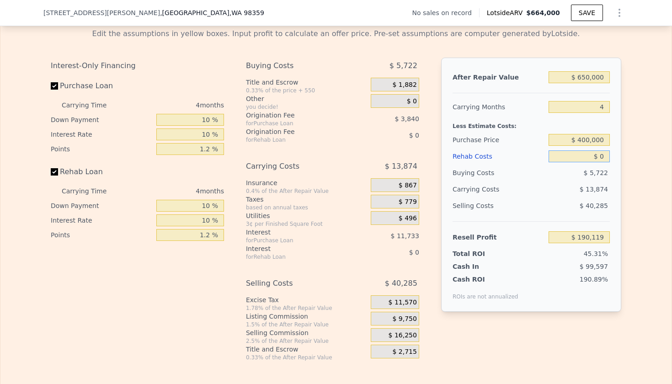
type input "$ 1"
type input "$ 190,118"
type input "$ 10"
type input "$ 190,109"
type input "$ 100"
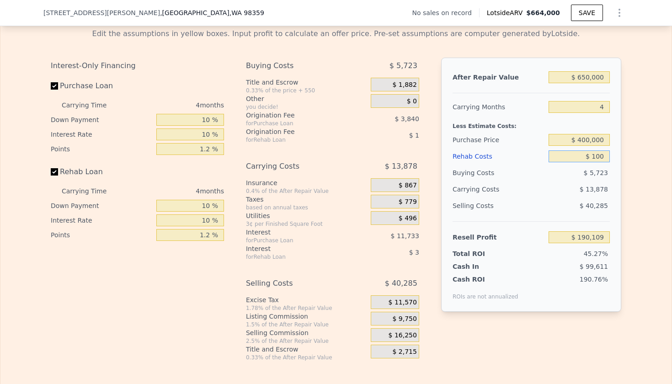
type input "$ 190,014"
type input "$ 1,000"
type input "$ 189,076"
type input "$ 10,000"
type input "$ 179,711"
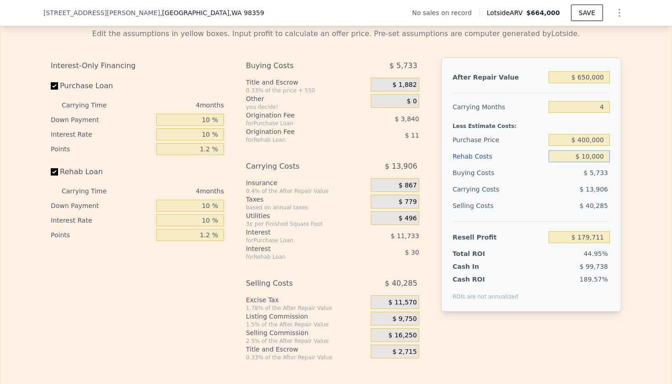
type input "$ 100,000"
type input "$ 86,039"
click at [640, 244] on div "Edit the assumptions in yellow boxes. Input profit to calculate an offer price.…" at bounding box center [335, 191] width 671 height 340
click at [603, 159] on input "$ 100,000" at bounding box center [578, 156] width 61 height 12
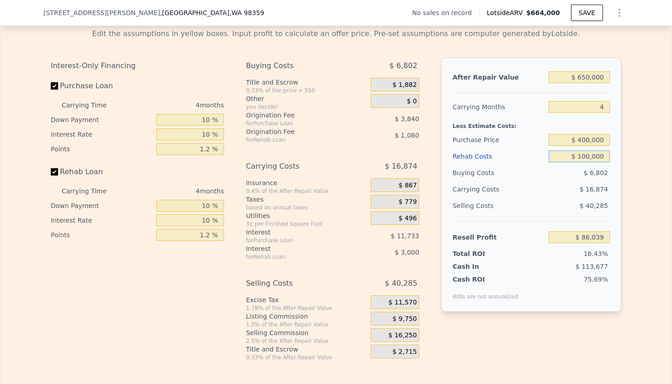
type input "$ 8"
type input "$ 190,111"
type input "$ 80"
type input "$ 190,034"
type input "$ 800"
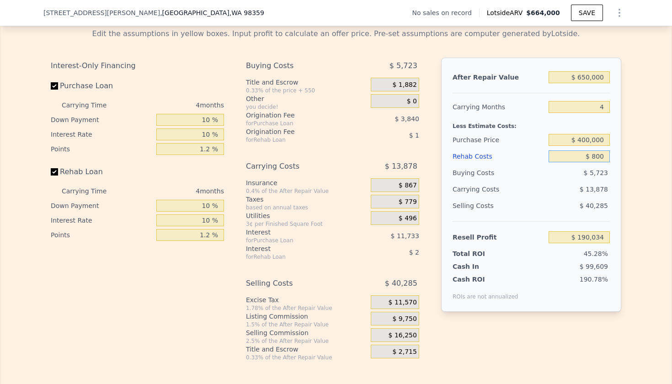
type input "$ 189,286"
type input "$ 8,000"
type input "$ 181,793"
type input "$ 80,000"
type input "$ 106,855"
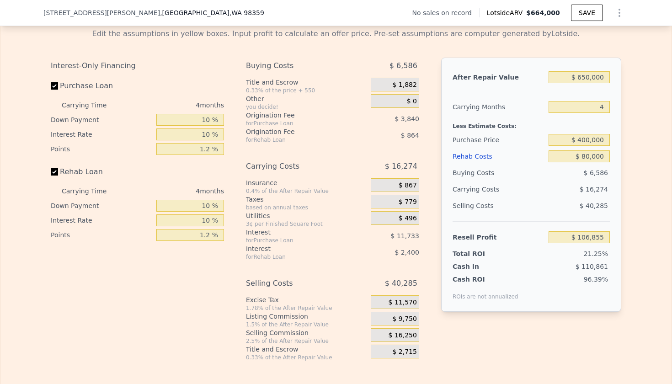
click at [626, 202] on div "Edit the assumptions in yellow boxes. Input profit to calculate an offer price.…" at bounding box center [335, 191] width 585 height 340
click at [587, 141] on input "$ 400,000" at bounding box center [578, 140] width 61 height 12
type input "$ 430,000"
click at [617, 160] on div "After Repair Value $ 650,000 Carrying Months 4 Less Estimate Costs: Purchase Pr…" at bounding box center [531, 185] width 180 height 254
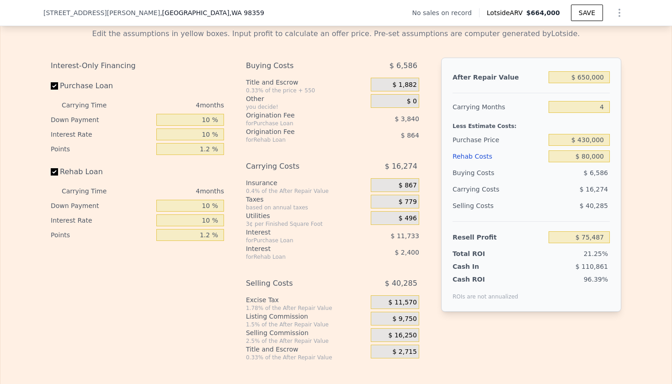
type input "$ 75,587"
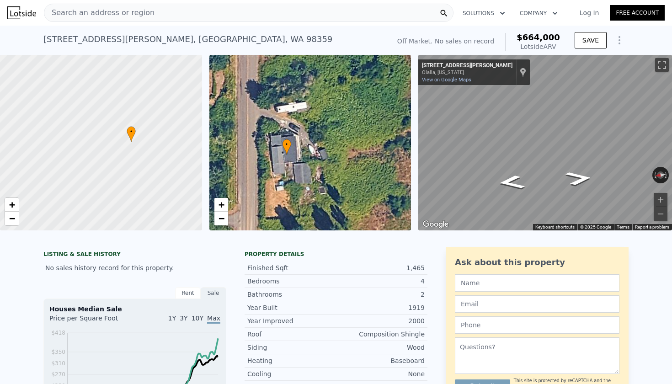
scroll to position [0, 0]
type input "$ 664,000"
type input "7"
type input "$ 0"
type input "$ 29,997"
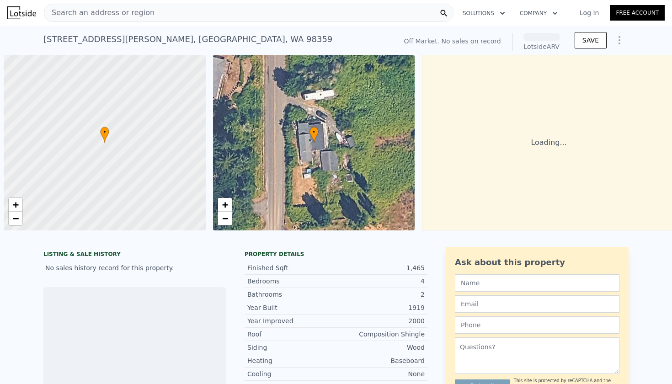
scroll to position [0, 4]
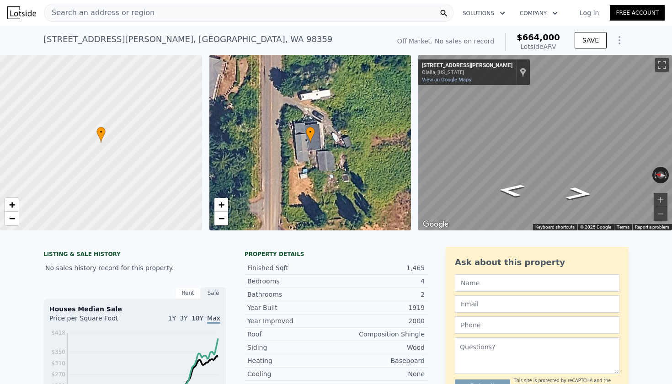
click at [125, 15] on span "Search an address or region" at bounding box center [99, 12] width 110 height 11
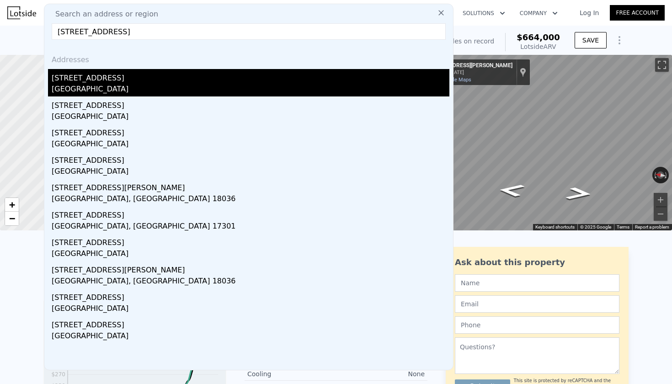
type input "404 abbot st"
click at [117, 91] on div "Richland, WA 99352" at bounding box center [251, 90] width 398 height 13
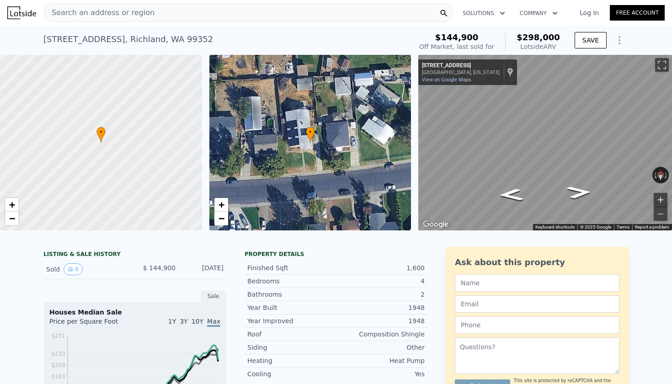
click at [659, 197] on button "Zoom in" at bounding box center [661, 200] width 14 height 14
click at [659, 213] on button "Zoom out" at bounding box center [661, 214] width 14 height 14
click at [91, 39] on div "404 Abbot St , Richland , WA 99352" at bounding box center [128, 39] width 170 height 13
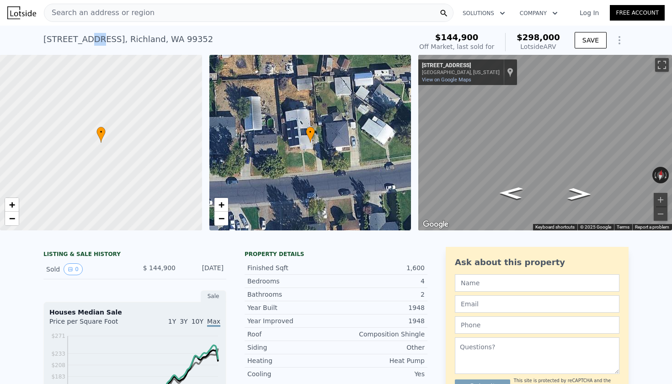
click at [91, 39] on div "404 Abbot St , Richland , WA 99352" at bounding box center [128, 39] width 170 height 13
copy div "404 Abbot St , Richland , WA 99352 Sold Sep 2013 for $144,900 (~ARV $298k )"
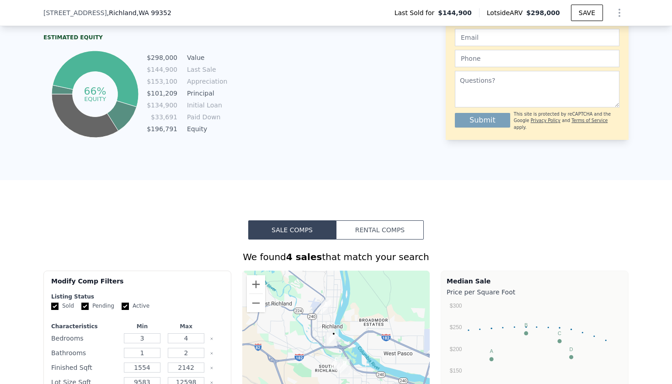
scroll to position [527, 0]
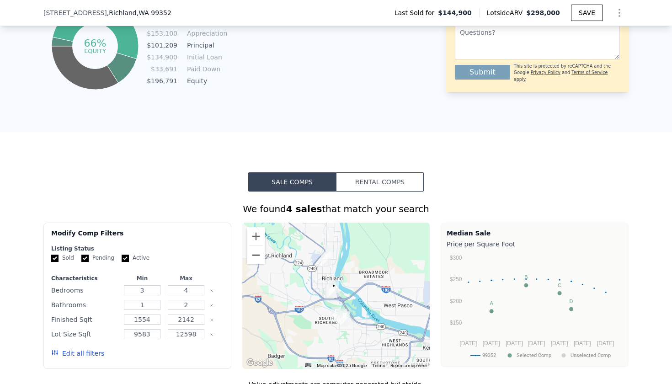
click at [255, 258] on button "Zoom out" at bounding box center [256, 255] width 18 height 18
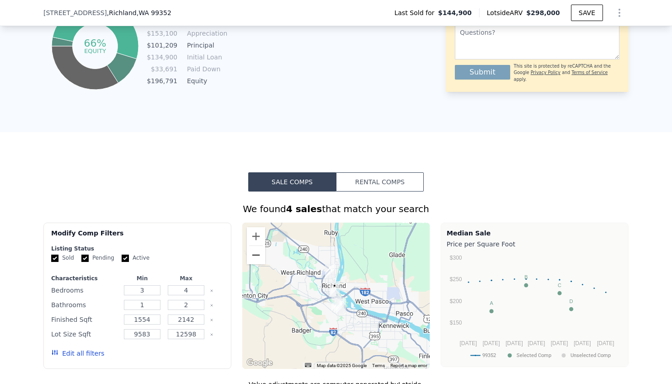
click at [255, 258] on button "Zoom out" at bounding box center [256, 255] width 18 height 18
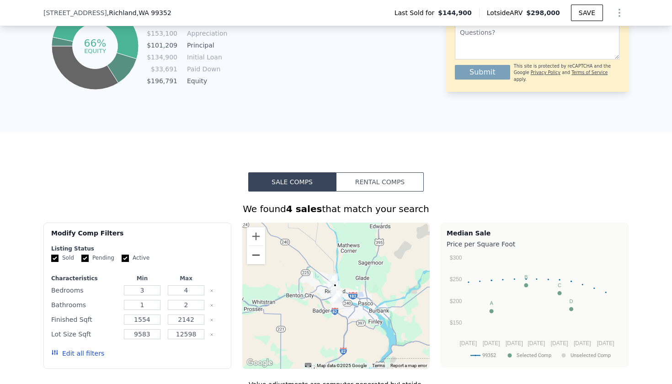
click at [255, 258] on button "Zoom out" at bounding box center [256, 255] width 18 height 18
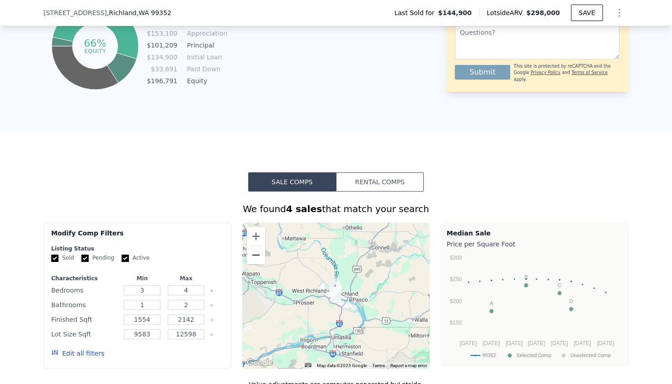
click at [255, 258] on button "Zoom out" at bounding box center [256, 255] width 18 height 18
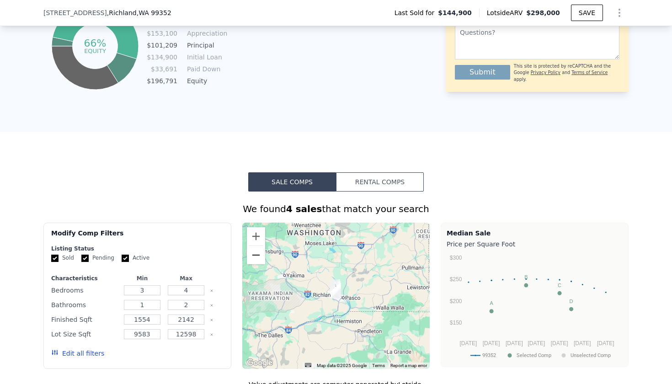
click at [255, 257] on button "Zoom out" at bounding box center [256, 255] width 18 height 18
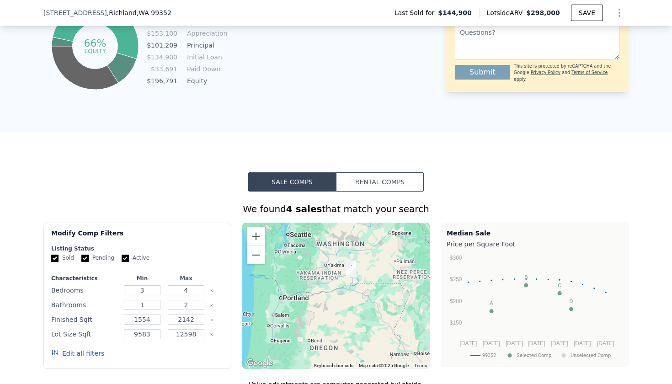
drag, startPoint x: 303, startPoint y: 308, endPoint x: 320, endPoint y: 287, distance: 26.7
click at [320, 287] on div at bounding box center [336, 296] width 188 height 146
click at [255, 235] on button "Zoom in" at bounding box center [256, 236] width 18 height 18
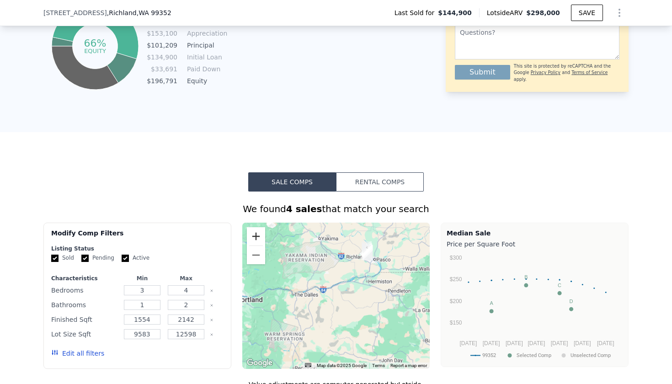
click at [255, 235] on button "Zoom in" at bounding box center [256, 236] width 18 height 18
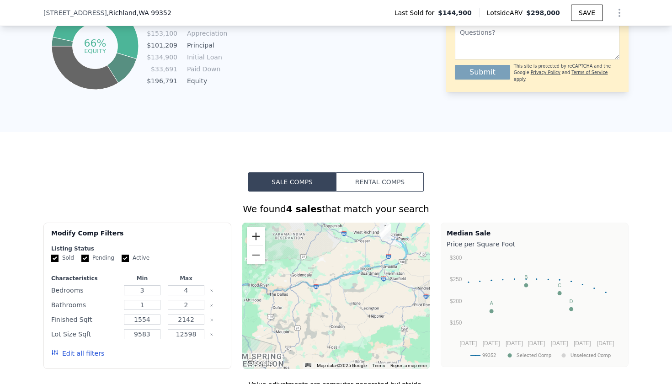
click at [255, 235] on button "Zoom in" at bounding box center [256, 236] width 18 height 18
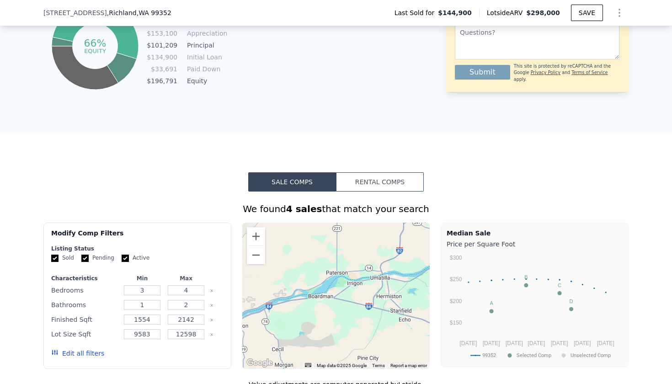
drag, startPoint x: 353, startPoint y: 261, endPoint x: 378, endPoint y: 286, distance: 34.9
click at [378, 286] on div at bounding box center [336, 296] width 188 height 146
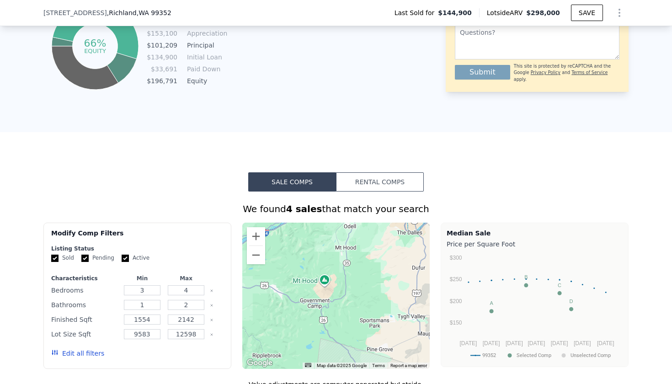
drag, startPoint x: 378, startPoint y: 286, endPoint x: 310, endPoint y: 298, distance: 69.1
click at [310, 298] on div at bounding box center [336, 296] width 188 height 146
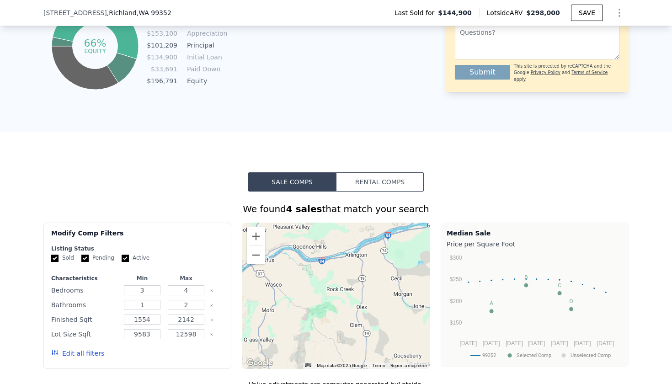
drag, startPoint x: 415, startPoint y: 273, endPoint x: 320, endPoint y: 307, distance: 101.3
click at [320, 307] on div at bounding box center [336, 296] width 188 height 146
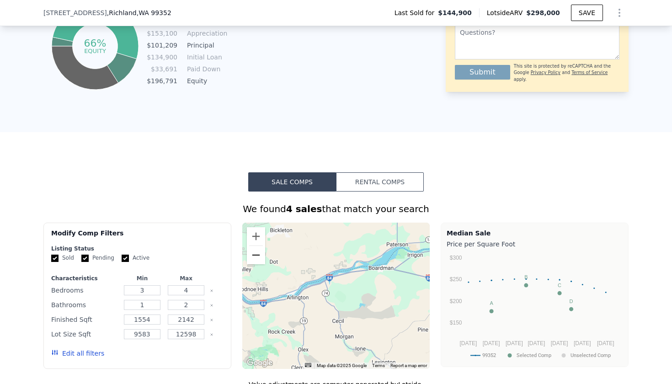
click at [261, 259] on button "Zoom out" at bounding box center [256, 255] width 18 height 18
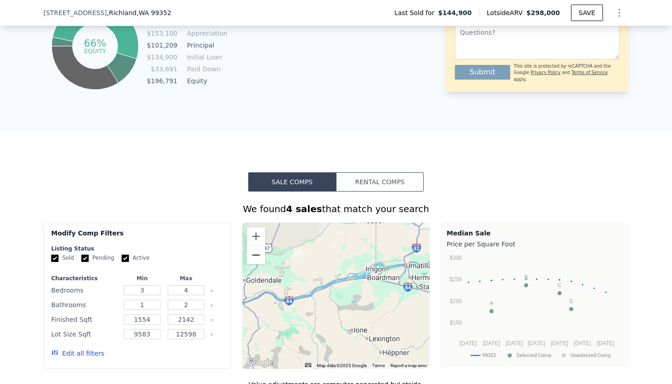
click at [261, 259] on button "Zoom out" at bounding box center [256, 255] width 18 height 18
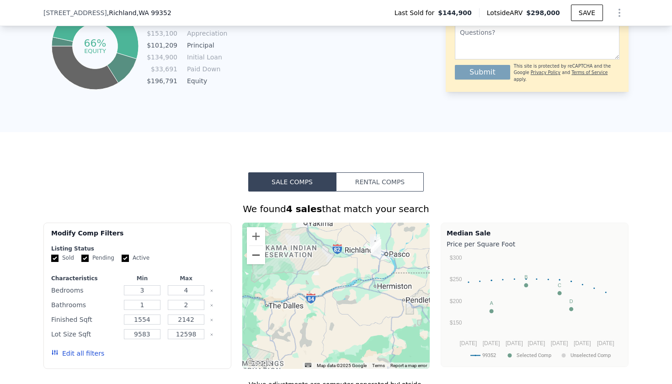
click at [261, 259] on button "Zoom out" at bounding box center [256, 255] width 18 height 18
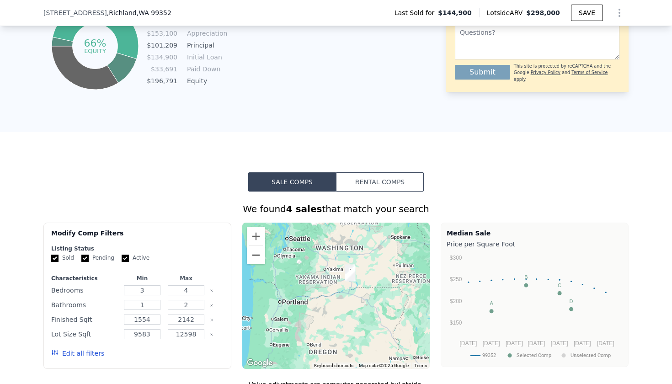
click at [261, 259] on button "Zoom out" at bounding box center [256, 255] width 18 height 18
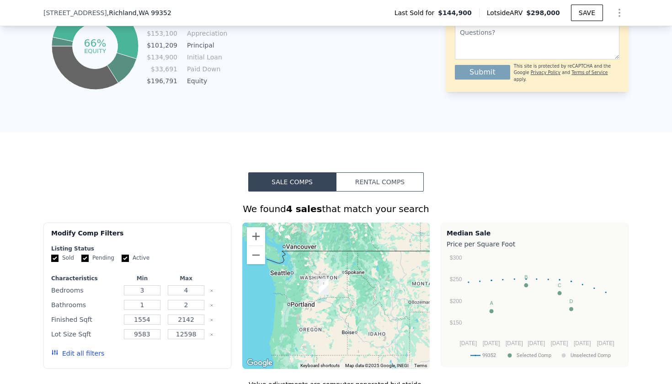
drag, startPoint x: 327, startPoint y: 284, endPoint x: 306, endPoint y: 290, distance: 22.2
click at [306, 290] on div at bounding box center [336, 296] width 188 height 146
click at [256, 240] on button "Zoom in" at bounding box center [256, 236] width 18 height 18
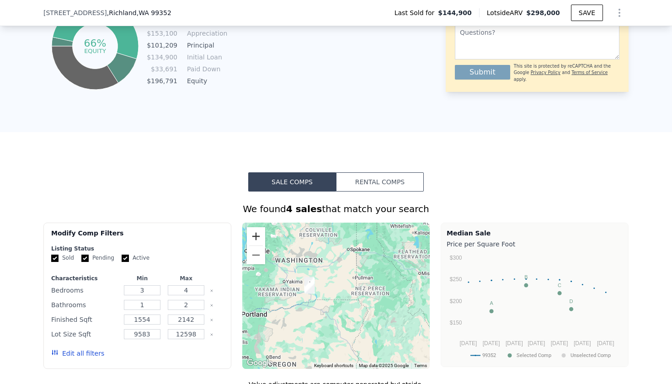
click at [256, 240] on button "Zoom in" at bounding box center [256, 236] width 18 height 18
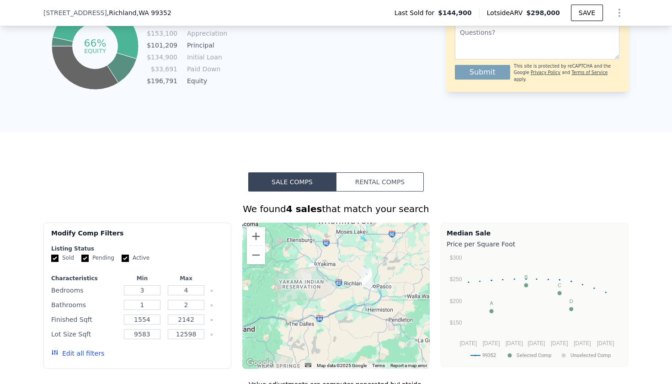
drag, startPoint x: 299, startPoint y: 291, endPoint x: 385, endPoint y: 287, distance: 85.5
click at [385, 287] on div at bounding box center [336, 296] width 188 height 146
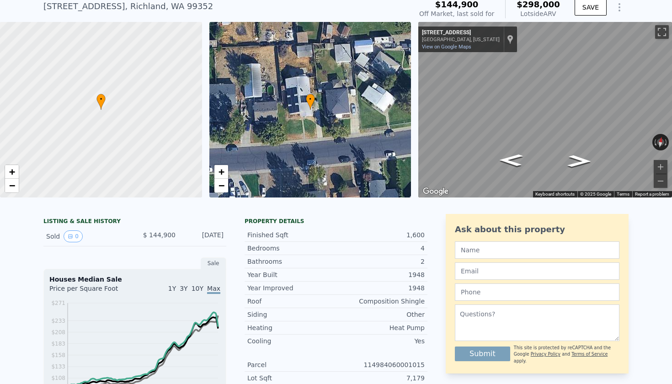
scroll to position [33, 0]
click at [510, 148] on icon "Go West, Abbot St" at bounding box center [511, 151] width 50 height 21
click at [661, 167] on button "Zoom in" at bounding box center [661, 167] width 14 height 14
click at [577, 156] on icon "Go East, Abbot St" at bounding box center [578, 156] width 50 height 19
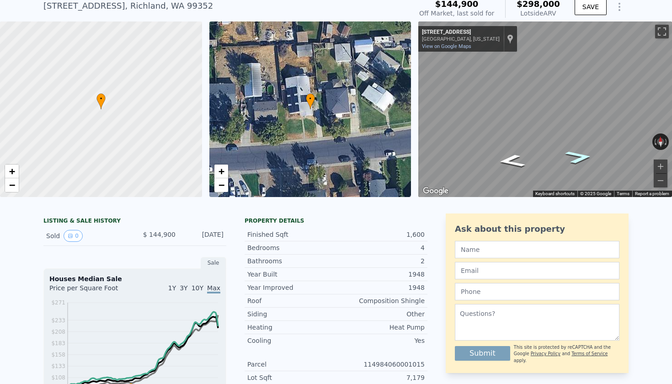
click at [577, 156] on icon "Go East, Abbot St" at bounding box center [578, 156] width 51 height 19
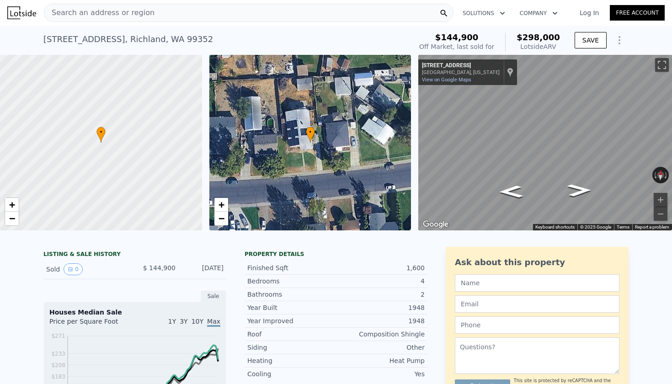
scroll to position [0, 0]
click at [109, 40] on div "404 Abbot St , Richland , WA 99352" at bounding box center [128, 39] width 170 height 13
copy div "404 Abbot St , Richland , WA 99352 Sold Sep 2013 for $144,900 (~ARV $298k )"
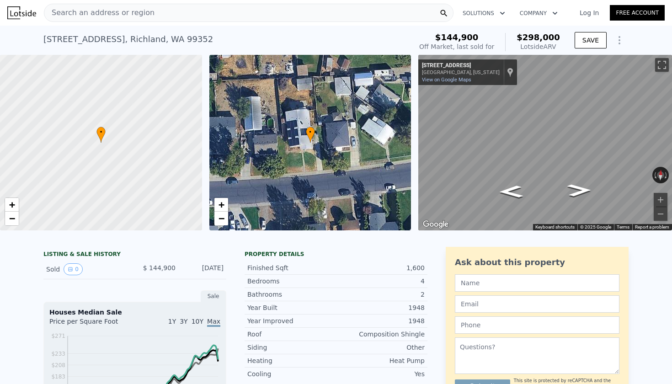
click at [375, 289] on div "Bathrooms 2" at bounding box center [336, 294] width 183 height 13
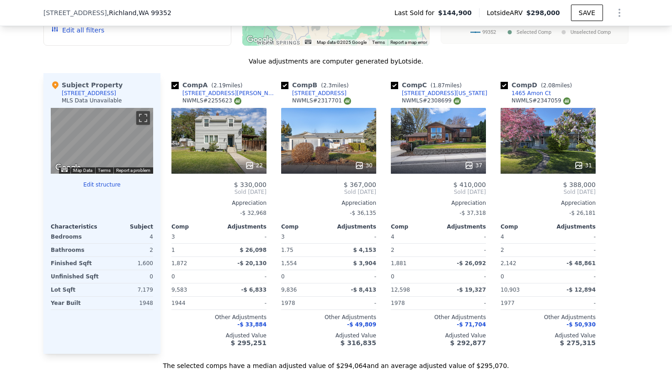
scroll to position [852, 0]
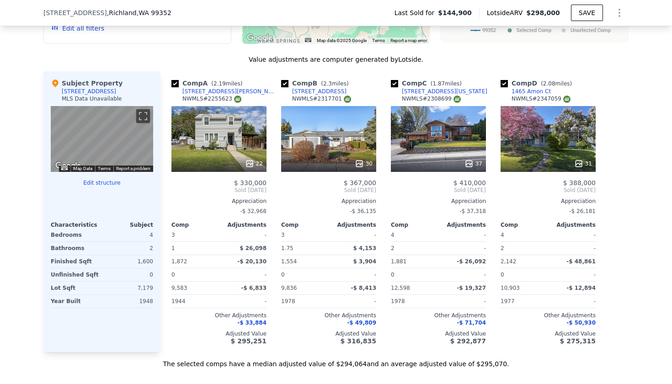
click at [346, 146] on div "30" at bounding box center [328, 139] width 95 height 66
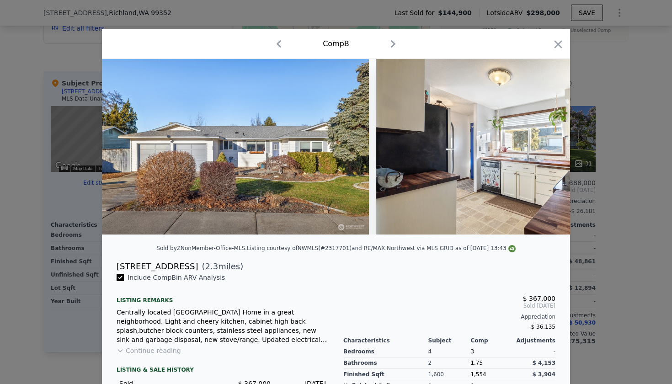
click at [551, 44] on div "Comp B" at bounding box center [335, 44] width 453 height 15
click at [559, 43] on icon "button" at bounding box center [558, 44] width 8 height 8
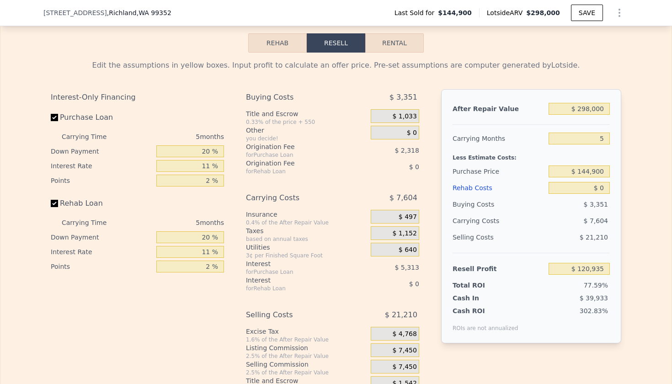
scroll to position [1275, 0]
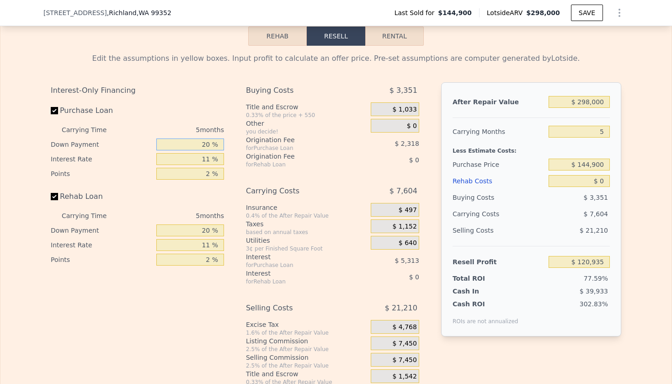
click at [195, 144] on input "20 %" at bounding box center [190, 144] width 68 height 12
type input "1 %"
type input "$ 119,124"
type input "10 %"
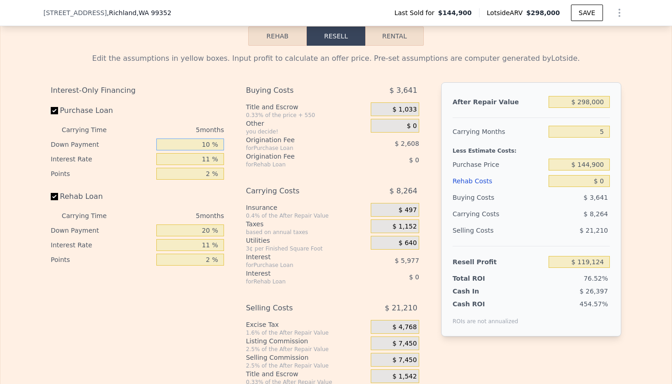
type input "$ 119,985"
type input "10 %"
click at [205, 160] on input "11 %" at bounding box center [190, 159] width 68 height 12
type input "1 %"
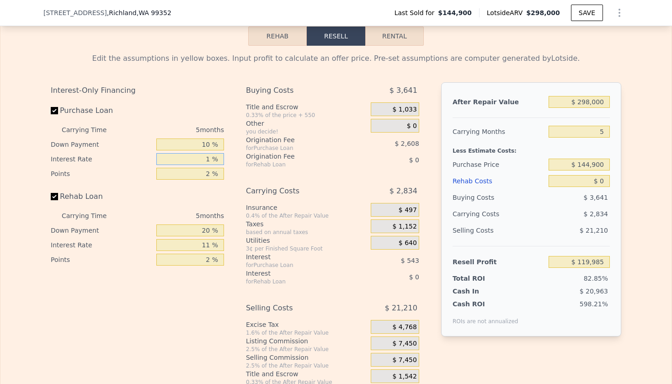
type input "$ 125,415"
type input "10 %"
type input "$ 120,525"
type input "10 %"
click at [204, 175] on input "2 %" at bounding box center [190, 174] width 68 height 12
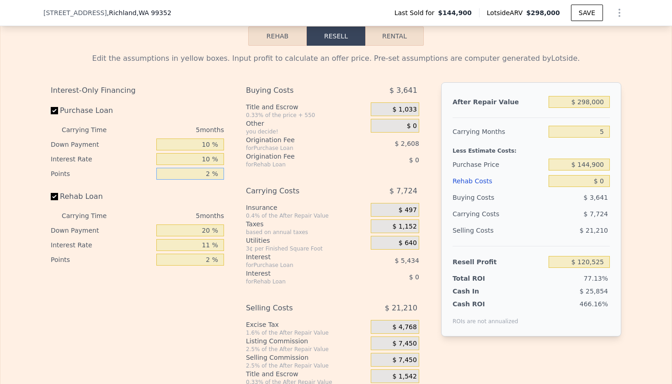
type input "12 %"
type input "$ 107,484"
type input "1.2 %"
type input "$ 121,568"
type input "1.52 %"
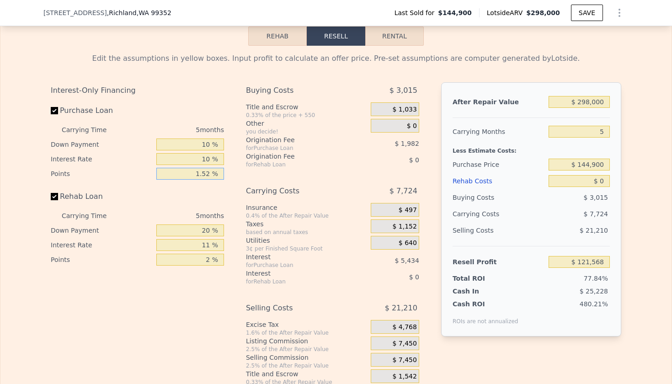
type input "$ 121,151"
type input "1.2 %"
type input "$ 121,568"
type input "1.2 %"
click at [203, 232] on input "20 %" at bounding box center [190, 230] width 68 height 12
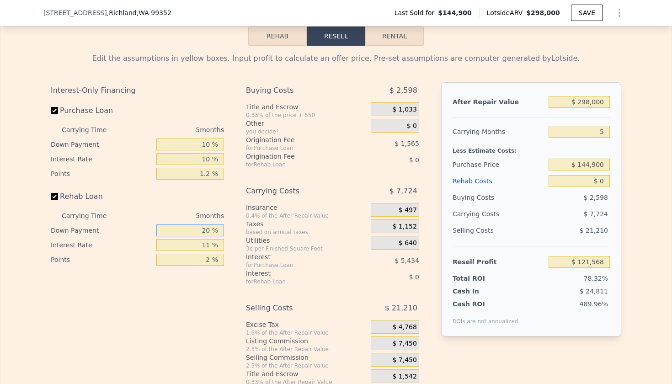
click at [203, 232] on input "20 %" at bounding box center [190, 230] width 68 height 12
type input "10 %"
click at [204, 246] on input "11 %" at bounding box center [190, 245] width 68 height 12
type input "10 %"
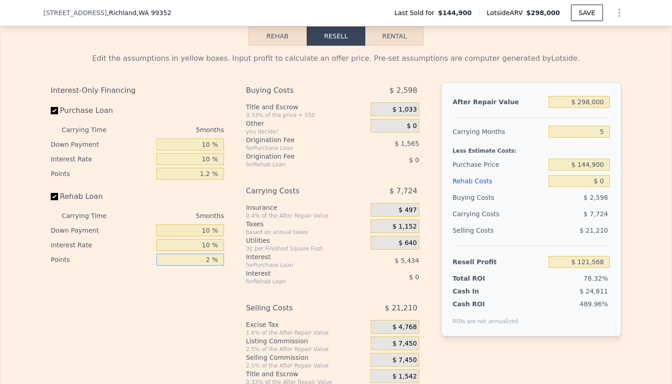
click at [206, 261] on input "2 %" at bounding box center [190, 260] width 68 height 12
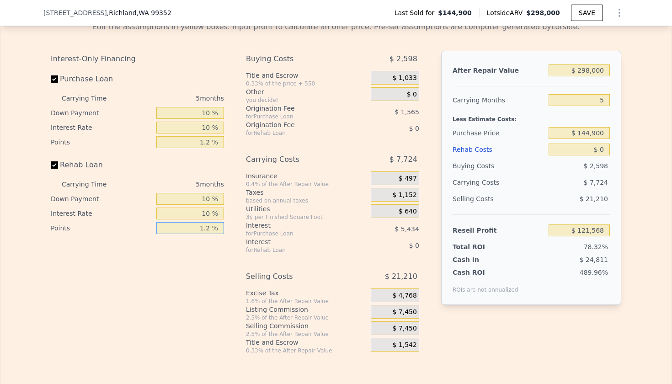
type input "1.2 %"
click at [592, 68] on input "$ 298,000" at bounding box center [578, 70] width 61 height 12
type input "$ 2"
type input "-$ 155,273"
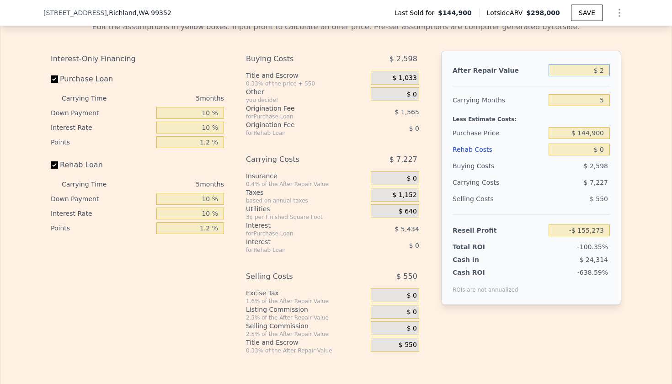
type input "$ 23"
type input "-$ 155,254"
type input "$ 230"
type input "-$ 155,062"
type input "$ 2,300"
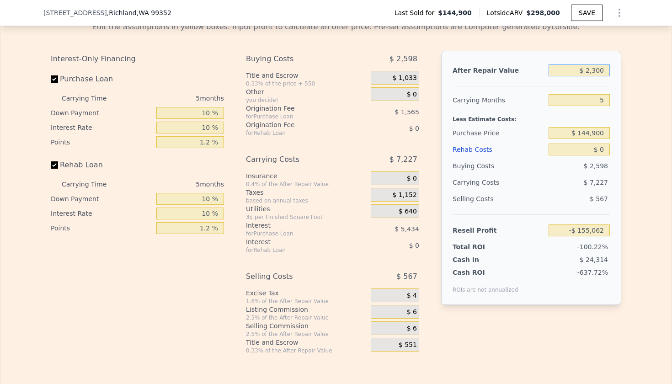
type input "-$ 153,140"
type input "$ 23,000"
type input "-$ 133,908"
type input "$ 230,000"
type input "$ 58,396"
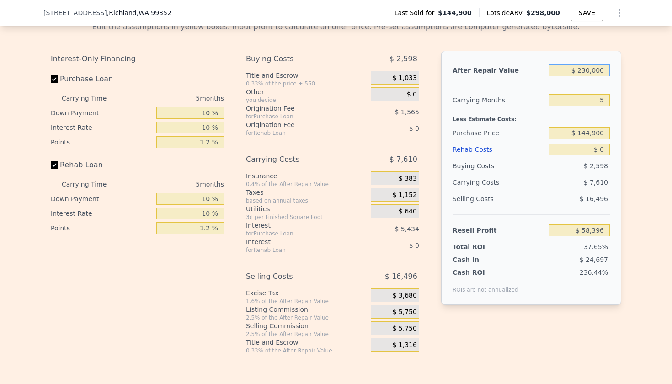
type input "$ 23,000"
type input "-$ 133,908"
type input "$ 2,300"
type input "-$ 153,140"
type input "$ 230"
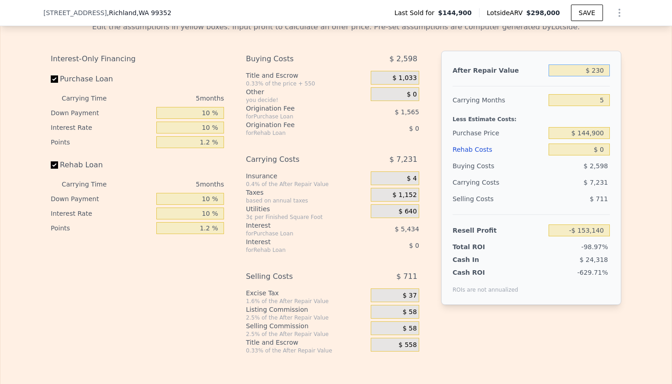
type input "-$ 155,062"
type input "$ 23"
type input "-$ 155,254"
type input "$ 2"
type input "-$ 155,273"
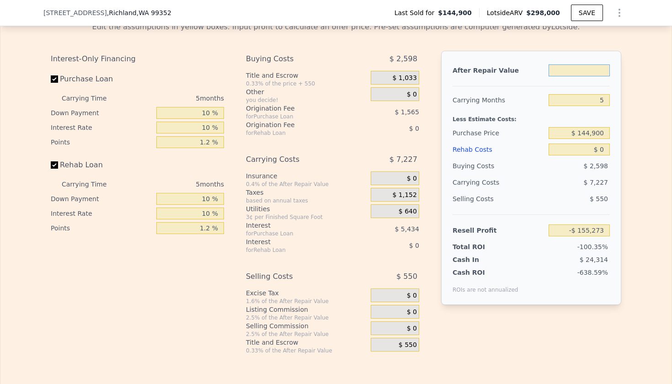
type input "$ 3"
type input "-$ 155,272"
type input "$ 37"
type input "-$ 155,241"
type input "$ 375"
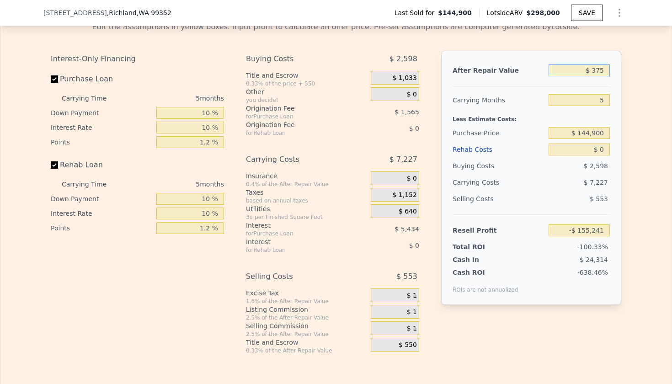
type input "-$ 154,926"
type input "$ 3,750"
type input "-$ 151,791"
type input "$ 37,500"
type input "-$ 120,439"
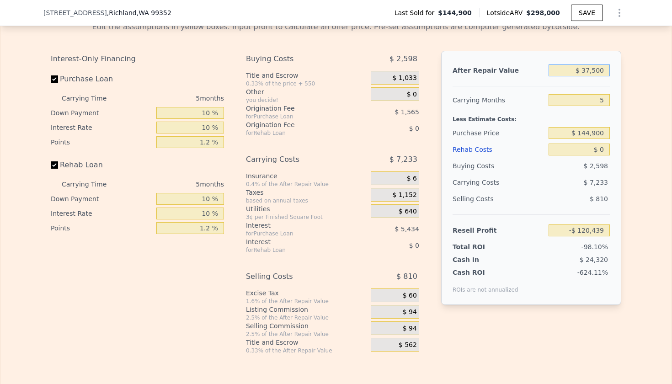
type input "$ 375,000"
type input "$ 193,101"
click at [604, 100] on input "5" at bounding box center [578, 100] width 61 height 12
type input "4"
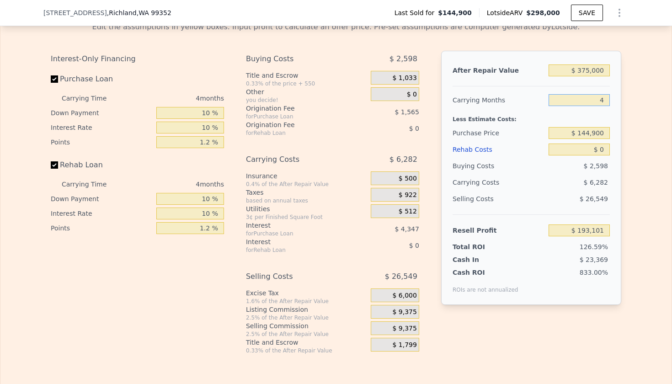
type input "$ 194,671"
type input "4"
click at [584, 136] on input "$ 144,900" at bounding box center [578, 133] width 61 height 12
type input "$ 230,000"
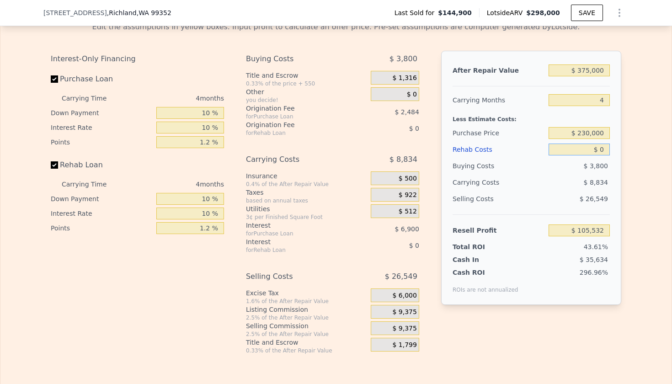
click at [606, 151] on input "$ 0" at bounding box center [578, 150] width 61 height 12
type input "$ 105,817"
click at [606, 151] on input "$ 0" at bounding box center [578, 150] width 61 height 12
type input "$ 3"
type input "$ 105,814"
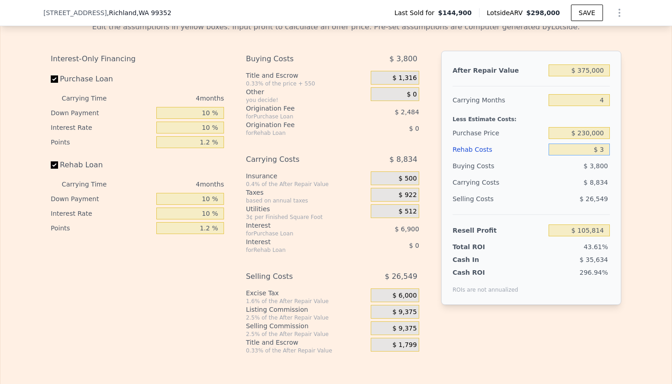
type input "$ 30"
type input "$ 105,787"
type input "$ 300"
type input "$ 105,506"
type input "$ 3,000"
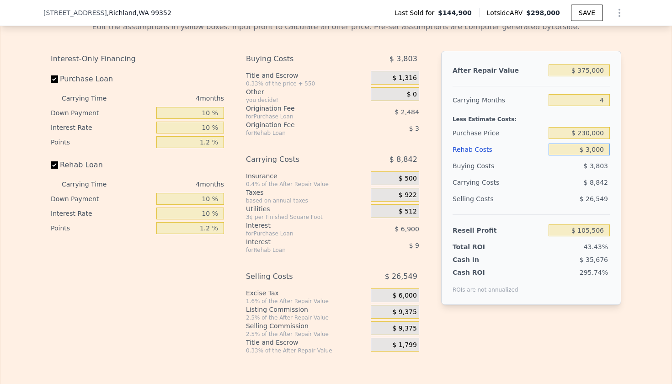
type input "$ 102,693"
type input "$ 30,000"
type input "$ 74,593"
click at [616, 175] on div "After Repair Value $ 375,000 Carrying Months 4 Less Estimate Costs: Purchase Pr…" at bounding box center [531, 178] width 180 height 254
click at [586, 137] on input "$ 230,000" at bounding box center [578, 133] width 61 height 12
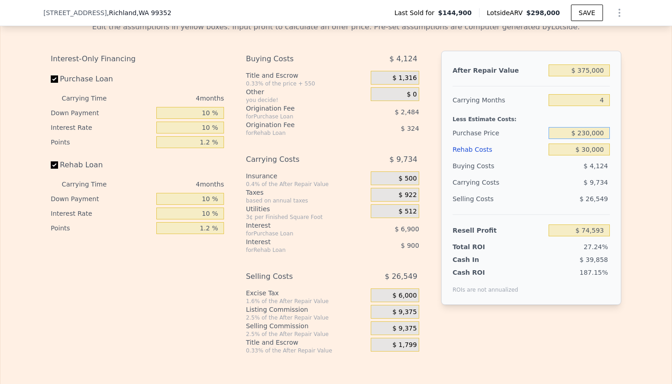
click at [586, 137] on input "$ 230,000" at bounding box center [578, 133] width 61 height 12
type input "$ 250,000"
click at [618, 155] on div "After Repair Value $ 375,000 Carrying Months 4 Less Estimate Costs: Purchase Pr…" at bounding box center [531, 178] width 180 height 254
type input "$ 53,710"
click at [647, 185] on div "Edit the assumptions in yellow boxes. Input profit to calculate an offer price.…" at bounding box center [335, 184] width 671 height 340
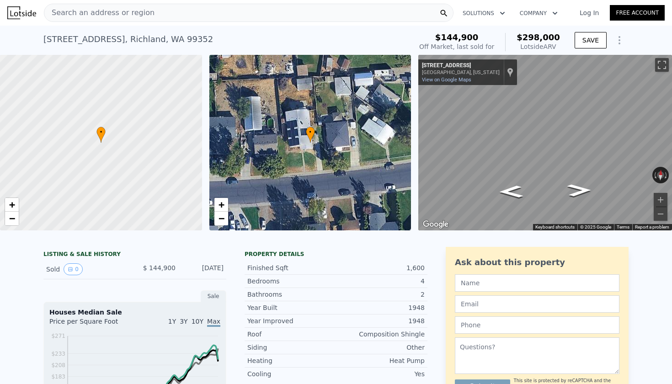
scroll to position [0, 0]
click at [15, 219] on span "−" at bounding box center [12, 218] width 6 height 11
type input "$ 298,000"
type input "5"
type input "$ 0"
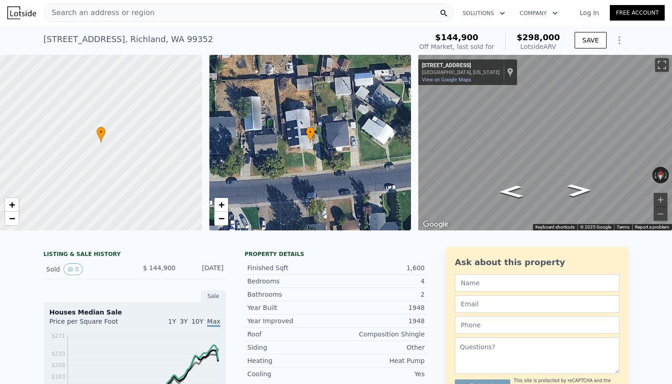
type input "$ 120,935"
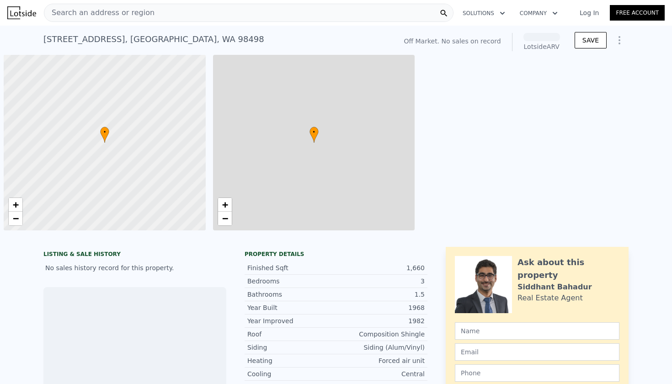
scroll to position [0, 4]
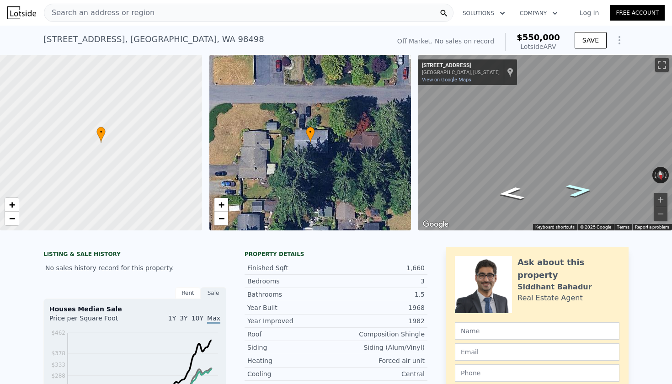
click at [582, 188] on icon "Go West, 110th St SW" at bounding box center [579, 190] width 48 height 19
click at [660, 196] on button "Zoom in" at bounding box center [661, 200] width 14 height 14
click at [92, 39] on div "11120 110th St SW , Pierce County , WA 98498" at bounding box center [153, 39] width 221 height 13
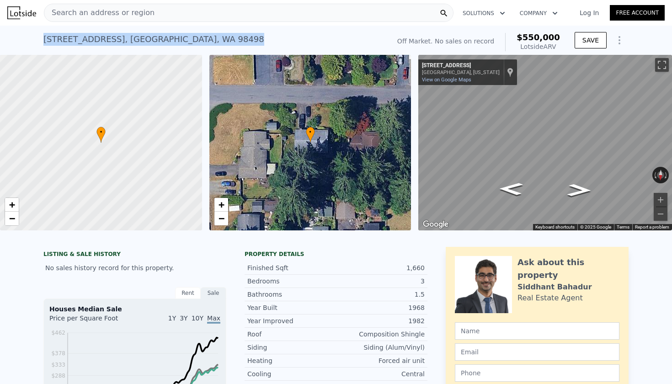
click at [92, 39] on div "11120 110th St SW , Pierce County , WA 98498" at bounding box center [153, 39] width 221 height 13
copy div "11120 110th St SW , Pierce County , WA 98498 No sales on record (~ARV $550k )"
click at [661, 65] on button "Toggle fullscreen view" at bounding box center [662, 65] width 14 height 14
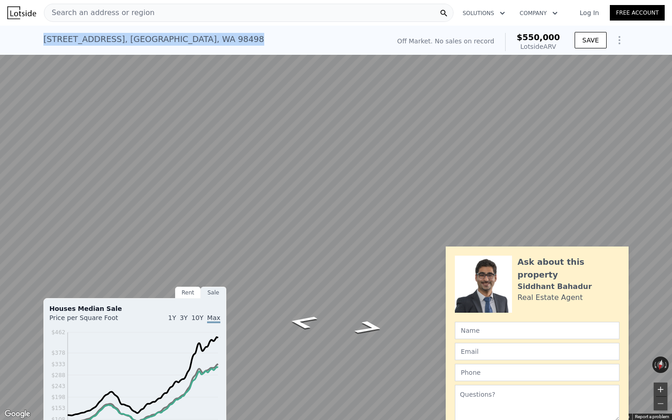
click at [661, 383] on button "Zoom in" at bounding box center [661, 390] width 14 height 14
click at [664, 383] on button "Zoom out" at bounding box center [661, 404] width 14 height 14
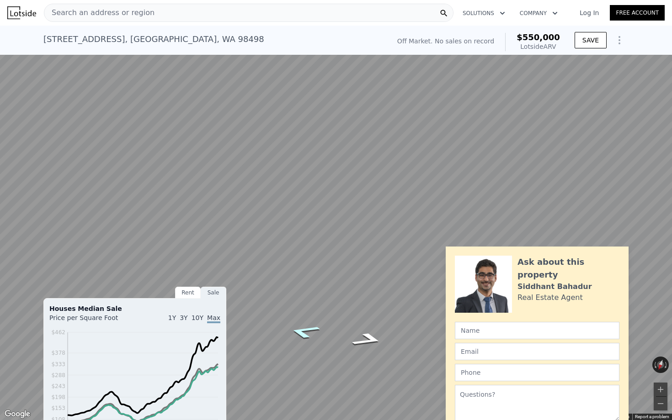
click at [300, 331] on icon "Go East, 110th St SW" at bounding box center [304, 332] width 58 height 21
click at [659, 16] on button "Toggle fullscreen view" at bounding box center [662, 10] width 14 height 14
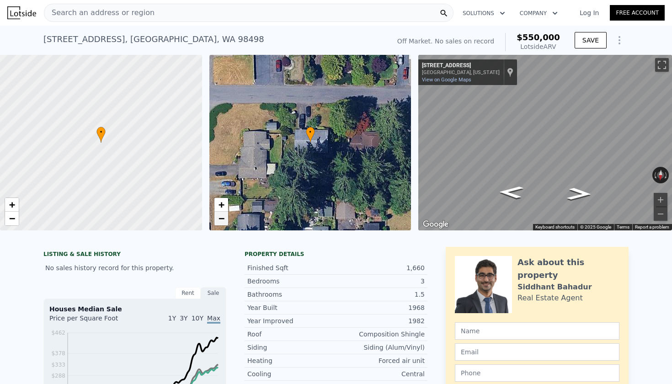
click at [224, 219] on span "−" at bounding box center [221, 218] width 6 height 11
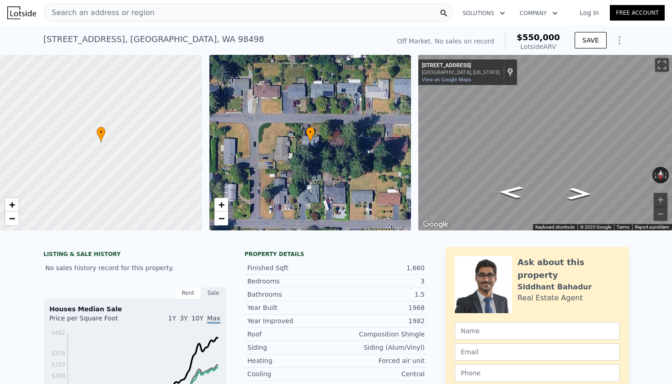
click at [147, 40] on div "11120 110th St SW , Pierce County , WA 98498" at bounding box center [153, 39] width 221 height 13
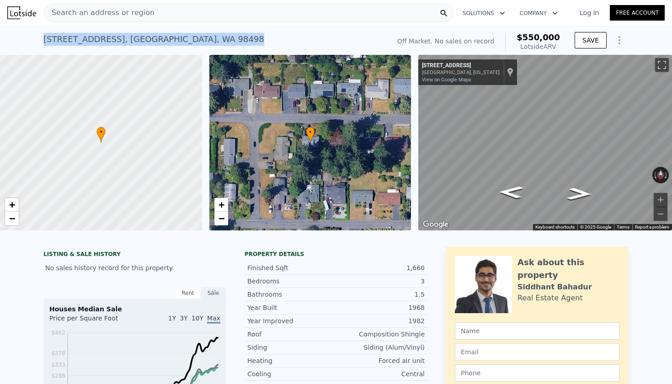
click at [147, 40] on div "11120 110th St SW , Pierce County , WA 98498" at bounding box center [153, 39] width 221 height 13
copy div "11120 110th St SW , Pierce County , WA 98498 No sales on record (~ARV $550k )"
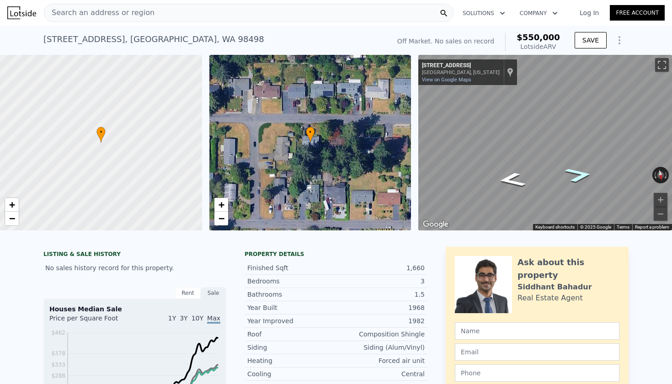
click at [574, 176] on icon "Go West, 110th St SW" at bounding box center [579, 175] width 52 height 22
click at [512, 176] on icon "Go East, 110th St SW" at bounding box center [511, 179] width 45 height 20
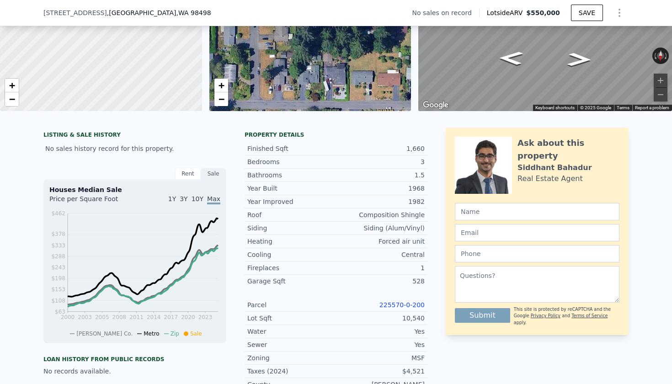
scroll to position [139, 0]
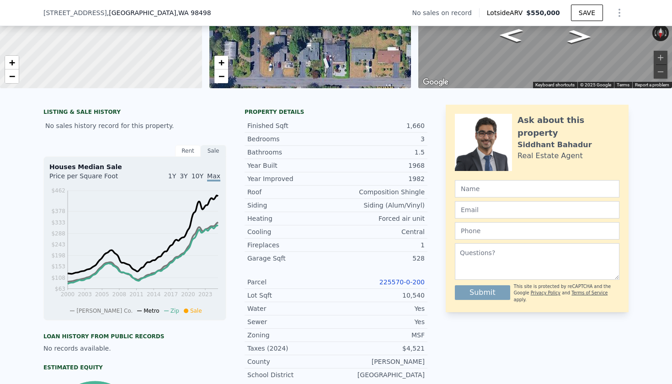
click at [402, 281] on link "225570-0-200" at bounding box center [401, 281] width 45 height 7
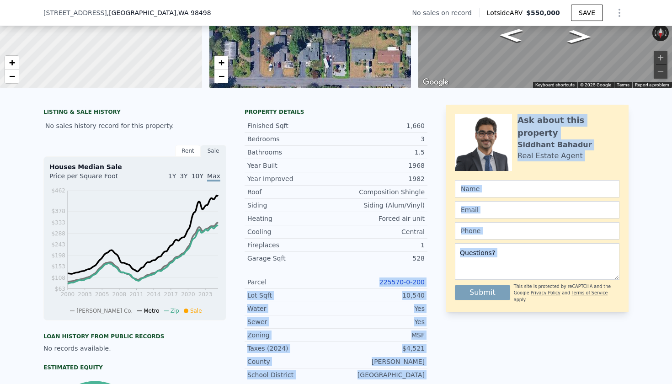
drag, startPoint x: 427, startPoint y: 282, endPoint x: 373, endPoint y: 271, distance: 55.0
click at [373, 272] on div "LISTING & SALE HISTORY No sales history record for this property. Rent Sale Ren…" at bounding box center [335, 287] width 585 height 365
click at [373, 271] on div "Year Improved 1982 Roof Composition Shingle Siding Siding (Alum/Vinyl) Heating …" at bounding box center [336, 276] width 183 height 209
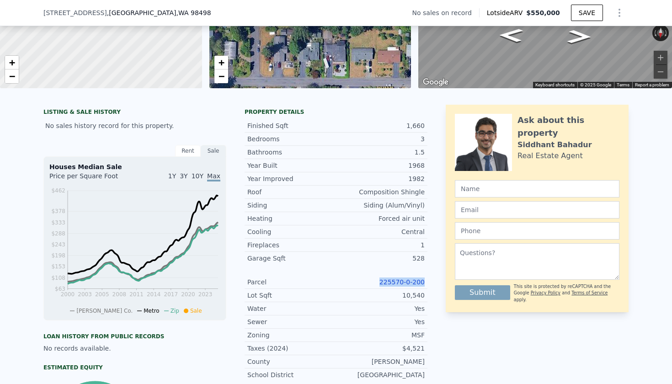
drag, startPoint x: 373, startPoint y: 281, endPoint x: 425, endPoint y: 282, distance: 52.1
click at [425, 282] on div "Parcel 225570-0-200" at bounding box center [336, 282] width 183 height 13
copy link "225570-0-200"
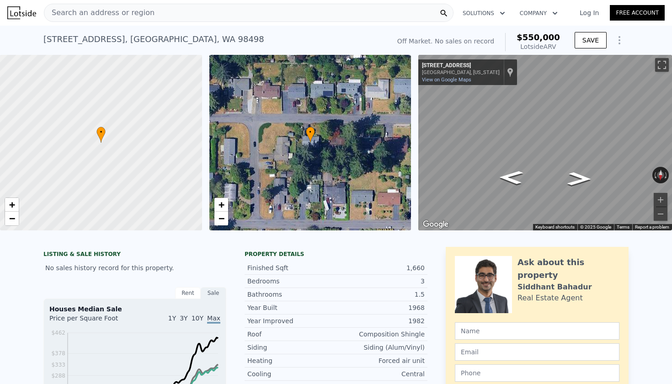
scroll to position [0, 0]
click at [287, 314] on div "Year Built 1968" at bounding box center [336, 307] width 183 height 13
click at [91, 40] on div "11120 110th St SW , Pierce County , WA 98498" at bounding box center [153, 39] width 221 height 13
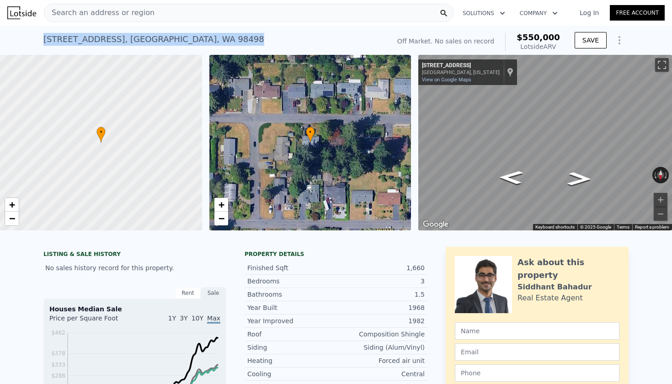
click at [91, 40] on div "11120 110th St SW , Pierce County , WA 98498" at bounding box center [153, 39] width 221 height 13
copy div "11120 110th St SW , Pierce County , WA 98498 No sales on record (~ARV $550k )"
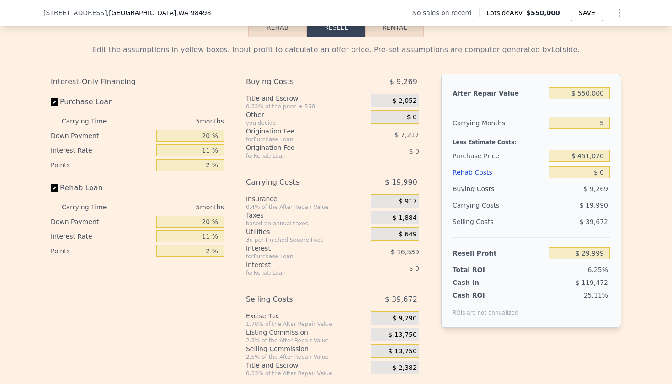
scroll to position [1303, 0]
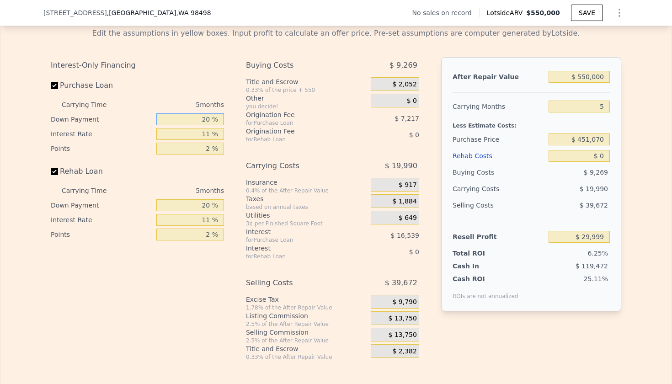
click at [201, 118] on input "20 %" at bounding box center [190, 119] width 68 height 12
type input "1 %"
type input "$ 24,360"
type input "10 %"
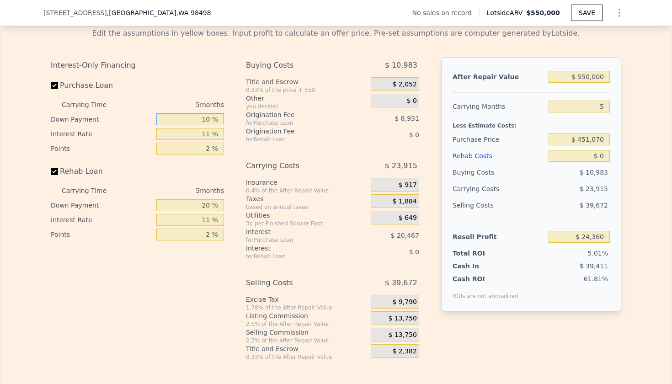
type input "$ 27,032"
type input "10 %"
click at [205, 135] on input "11 %" at bounding box center [190, 134] width 68 height 12
type input "1 %"
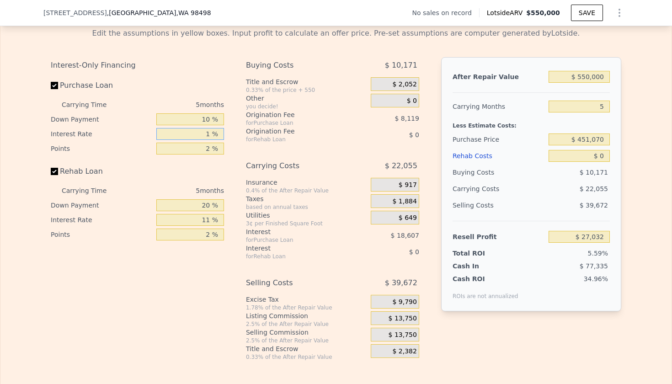
type input "$ 43,947"
type input "10 %"
type input "$ 28,722"
type input "10 %"
click at [201, 204] on input "20 %" at bounding box center [190, 205] width 68 height 12
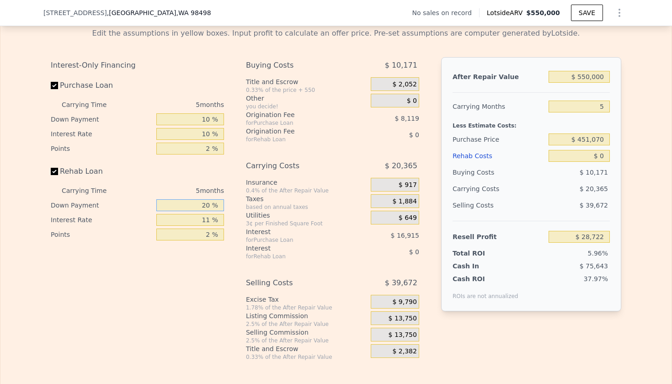
click at [201, 204] on input "20 %" at bounding box center [190, 205] width 68 height 12
type input "10 %"
click at [204, 218] on input "11 %" at bounding box center [190, 220] width 68 height 12
type input "10 %"
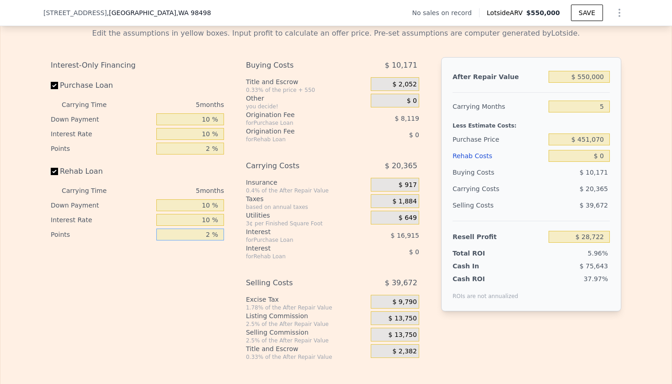
click at [203, 234] on input "2 %" at bounding box center [190, 235] width 68 height 12
type input "1.2 %"
click at [199, 150] on input "2 %" at bounding box center [190, 149] width 68 height 12
type input "12 %"
type input "-$ 11,875"
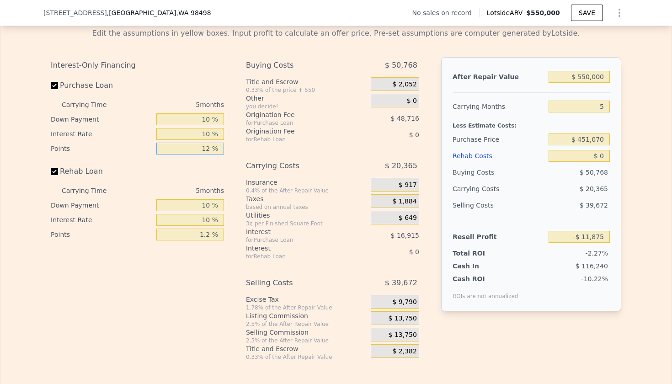
type input "1.2 %"
type input "$ 31,969"
type input "1.2 %"
click at [596, 81] on input "$ 550,000" at bounding box center [578, 77] width 61 height 12
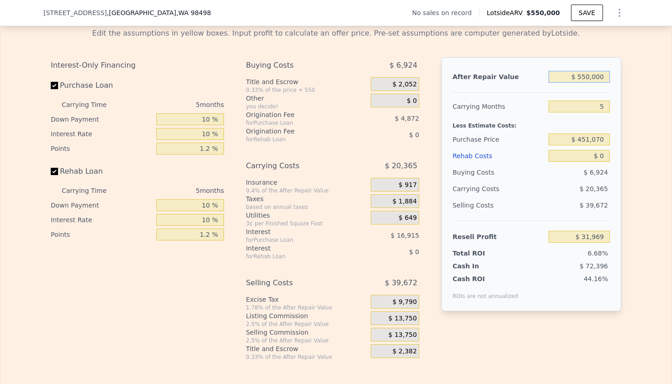
type input "$ 2"
type input "-$ 477,990"
type input "$ 25"
type input "-$ 477,969"
type input "$ 2"
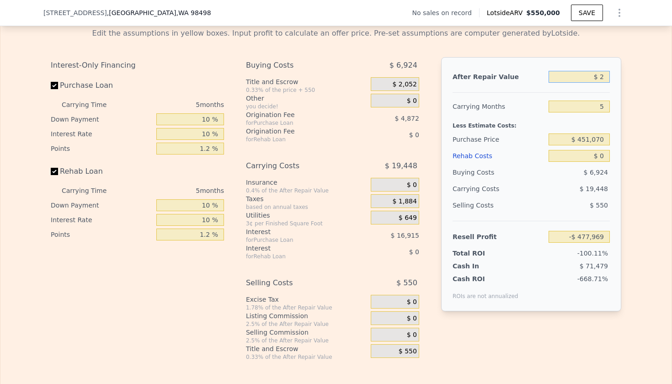
type input "-$ 477,990"
type input "$ 5"
type input "-$ 477,987"
type input "$ 53"
type input "-$ 477,942"
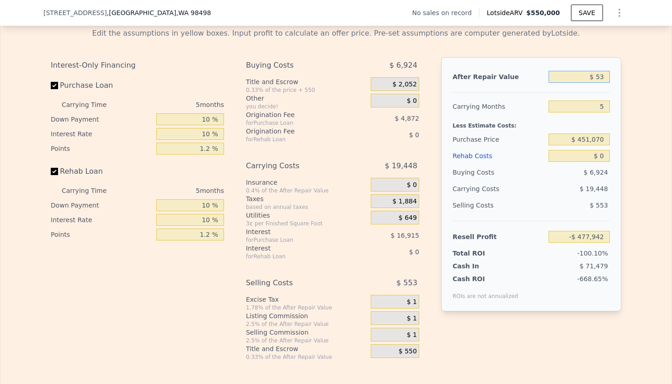
type input "$ 535"
type input "-$ 477,496"
type input "$ 5,350"
type input "-$ 473,032"
type input "$ 53,500"
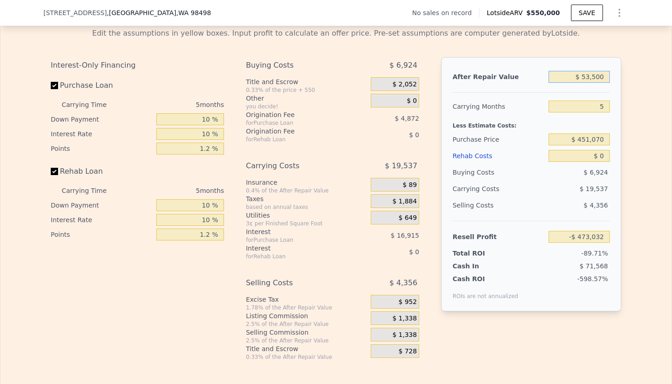
type input "-$ 428,387"
type input "$ 535,000"
type input "$ 18,061"
click at [600, 103] on input "5" at bounding box center [578, 107] width 61 height 12
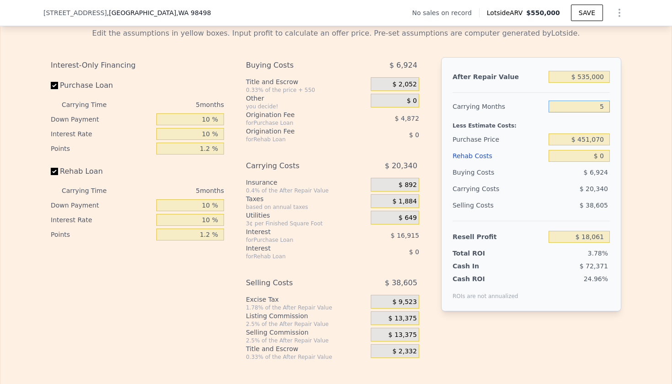
type input "4"
type input "$ 22,130"
type input "4"
click at [584, 142] on input "$ 451,070" at bounding box center [578, 139] width 61 height 12
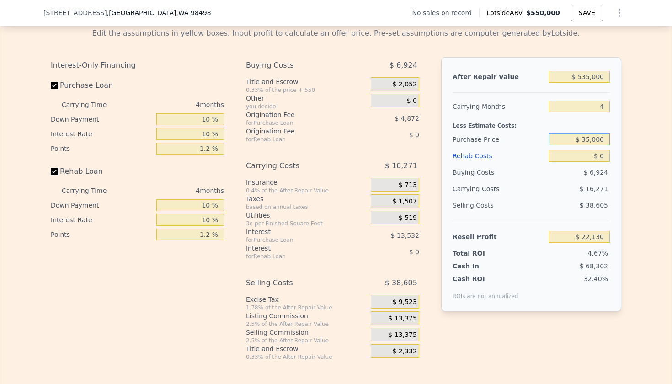
type input "$ 350,000"
click at [605, 156] on input "$ 0" at bounding box center [578, 156] width 61 height 12
type input "$ 127,660"
click at [605, 156] on input "$ 0" at bounding box center [578, 156] width 61 height 12
type input "$ 3"
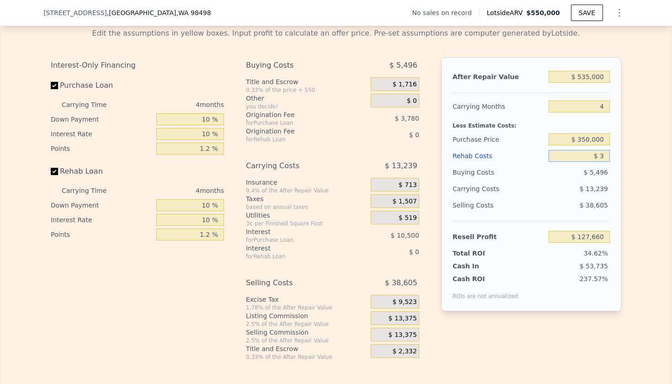
type input "$ 127,657"
type input "$ 30"
type input "$ 127,630"
type input "$ 300"
type input "$ 127,349"
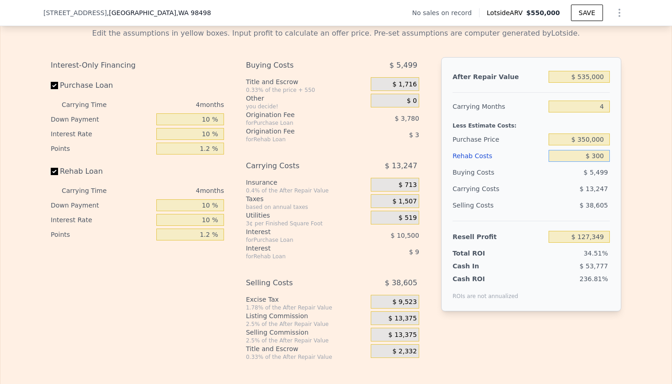
type input "$ 3,000"
type input "$ 124,536"
type input "$ 30,000"
type input "$ 96,436"
click at [606, 180] on div "$ 5,820" at bounding box center [579, 172] width 62 height 16
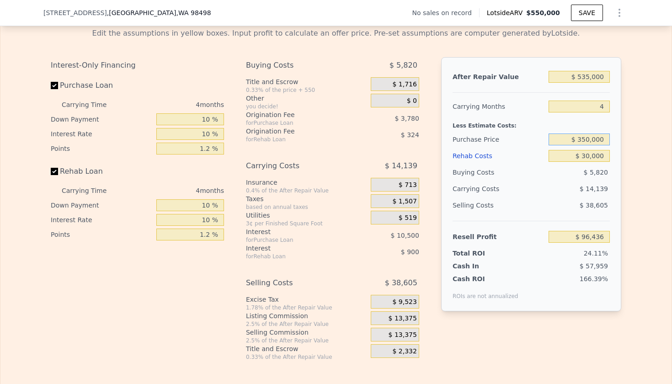
click at [591, 139] on input "$ 350,000" at bounding box center [578, 139] width 61 height 12
click at [586, 138] on input "$ 350,000" at bounding box center [578, 139] width 61 height 12
type input "$ 400,000"
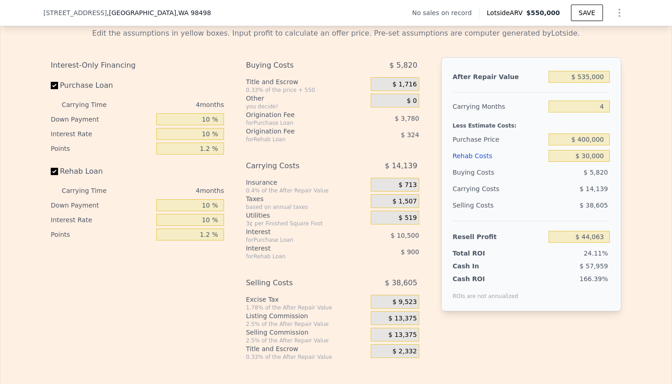
click at [611, 173] on div "After Repair Value $ 535,000 Carrying Months 4 Less Estimate Costs: Purchase Pr…" at bounding box center [531, 184] width 180 height 254
type input "$ 44,230"
click at [586, 141] on input "$ 400,000" at bounding box center [578, 139] width 61 height 12
type input "$ 390,000"
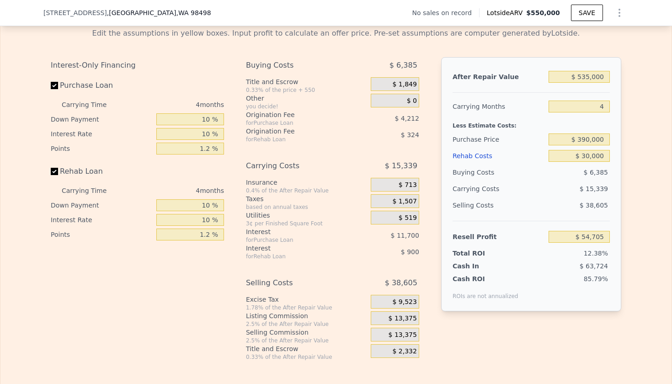
click at [598, 187] on span "$ 15,339" at bounding box center [594, 188] width 28 height 7
type input "$ 54,671"
click at [595, 160] on input "$ 30,000" at bounding box center [578, 156] width 61 height 12
click at [606, 202] on span "$ 38,605" at bounding box center [594, 205] width 28 height 7
click at [588, 142] on input "$ 390,000" at bounding box center [578, 139] width 61 height 12
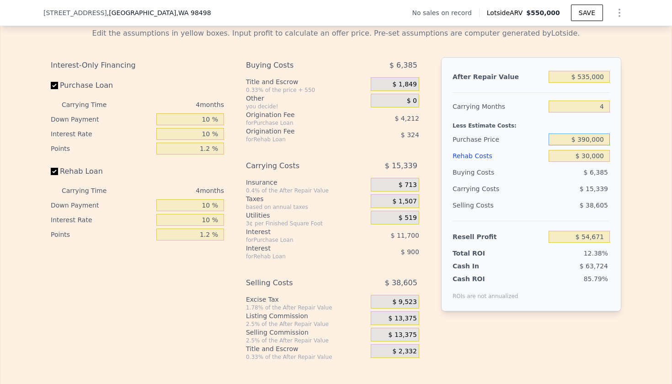
click at [588, 142] on input "$ 390,000" at bounding box center [578, 139] width 61 height 12
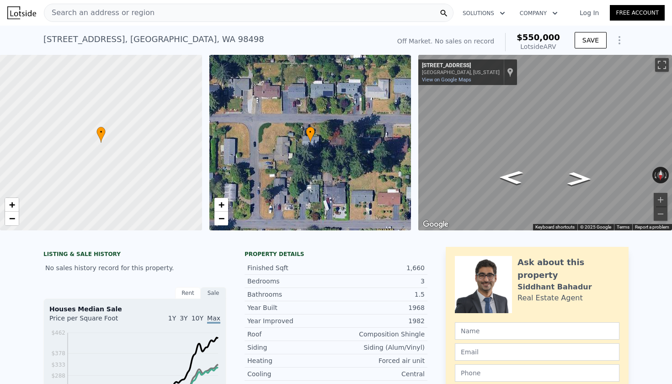
scroll to position [0, 0]
type input "$ 550,000"
type input "5"
type input "$ 0"
type input "$ 29,999"
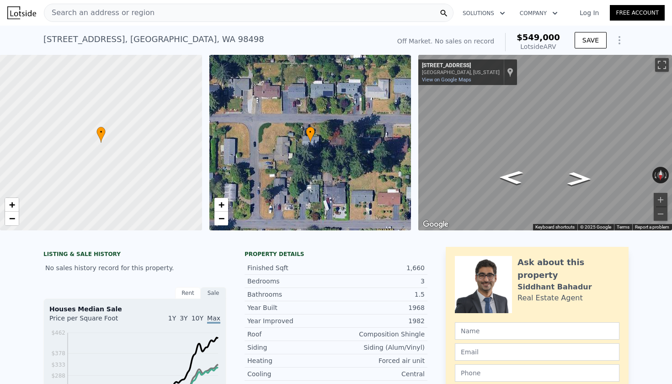
type input "1935"
type input "8040"
type input "$ 549,000"
type input "$ 30,003"
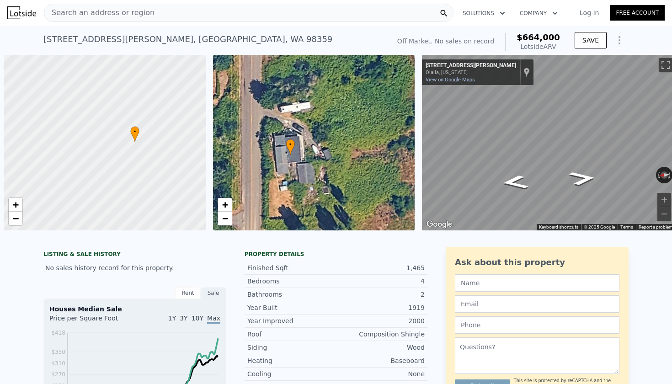
scroll to position [0, 4]
